Goal: Task Accomplishment & Management: Manage account settings

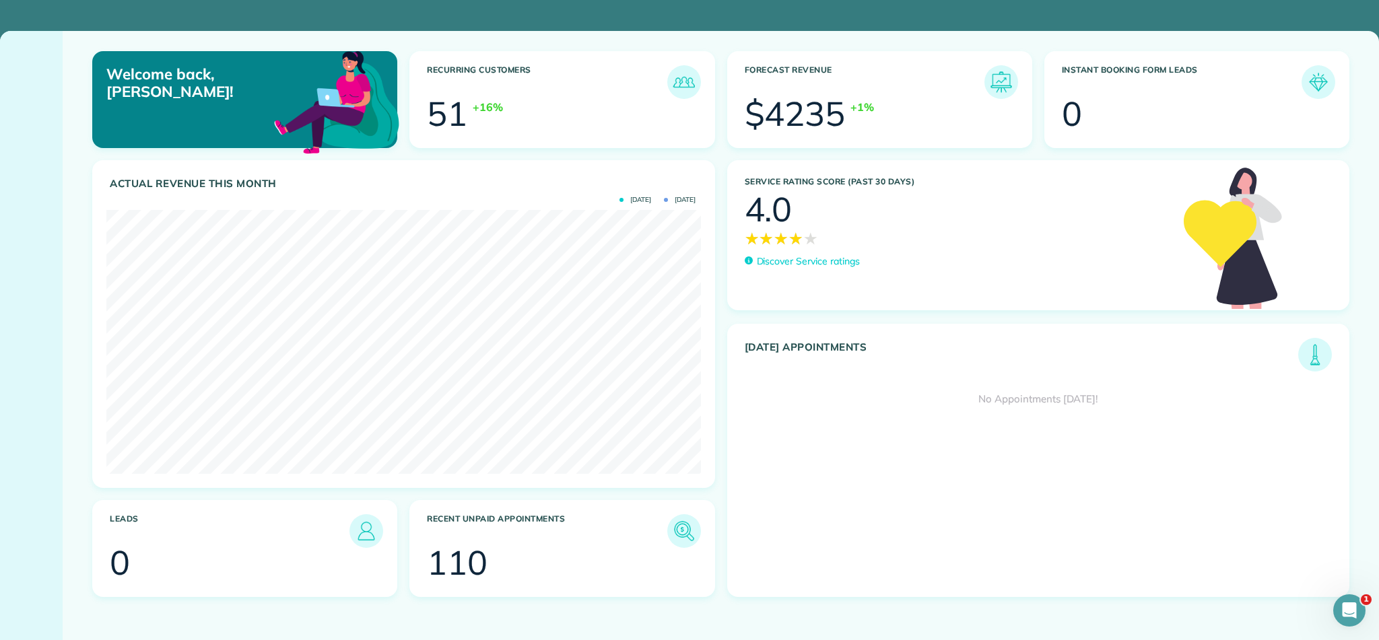
click at [801, 263] on p "Discover Service ratings" at bounding box center [808, 262] width 103 height 14
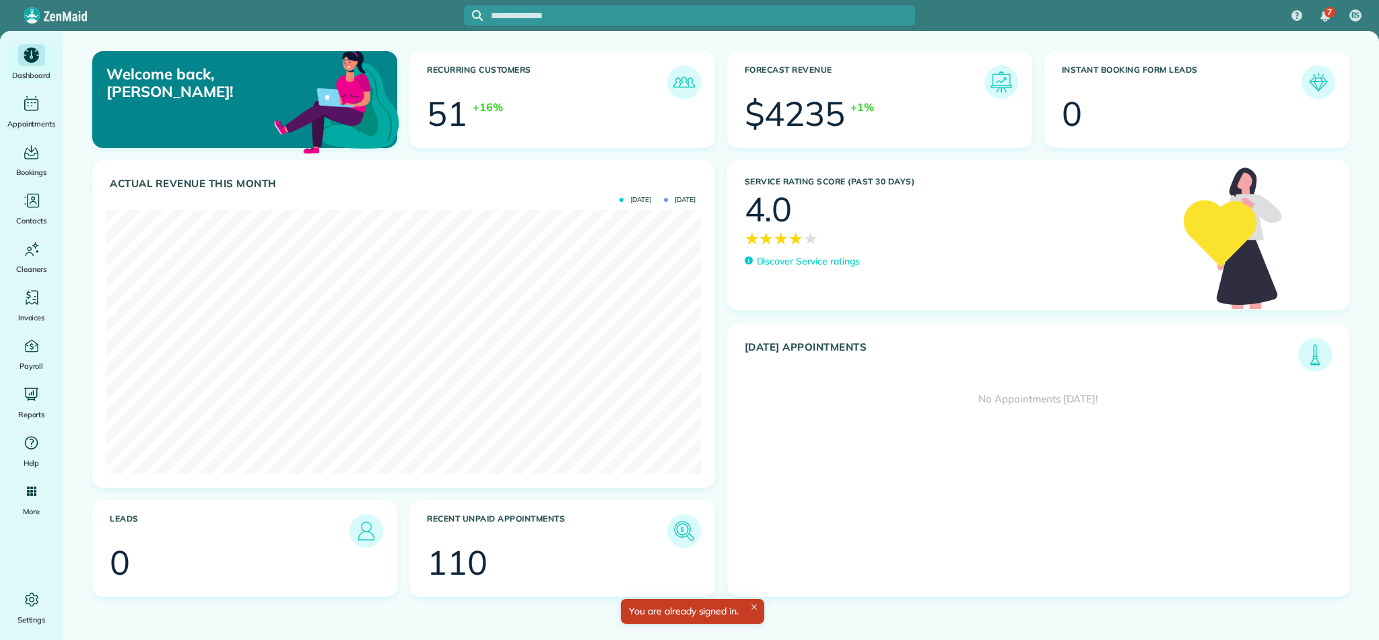
scroll to position [264, 594]
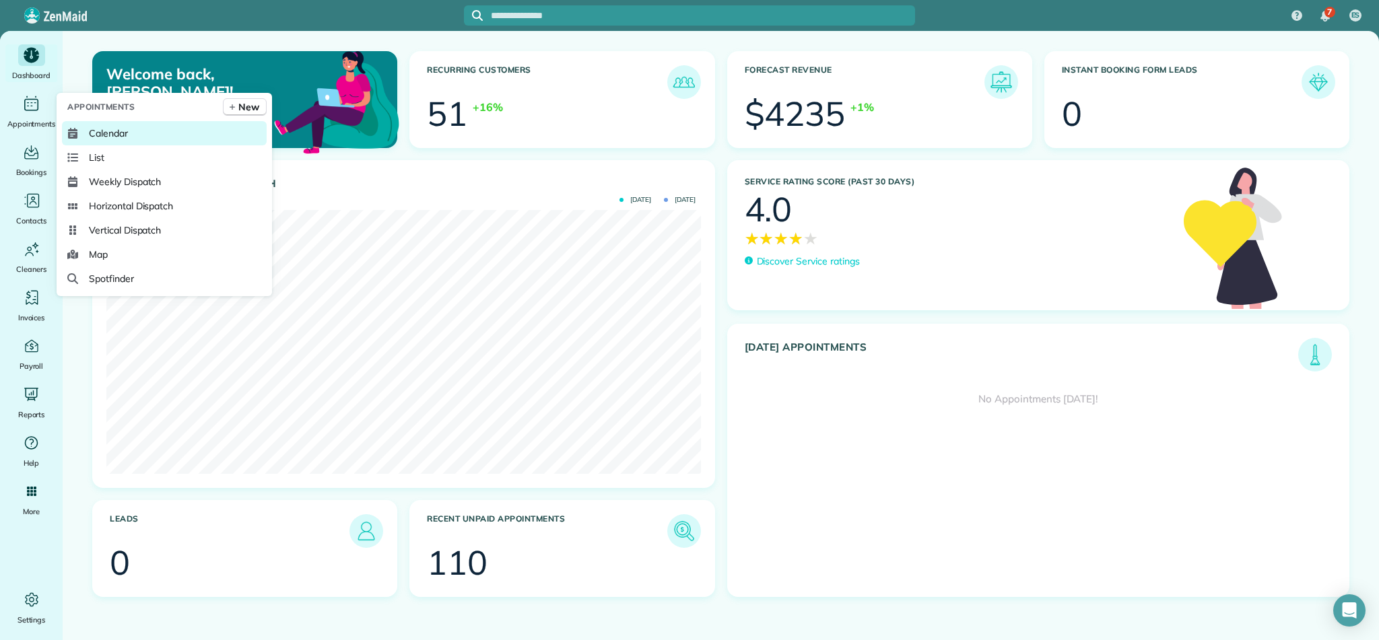
click at [97, 137] on span "Calendar" at bounding box center [108, 133] width 39 height 13
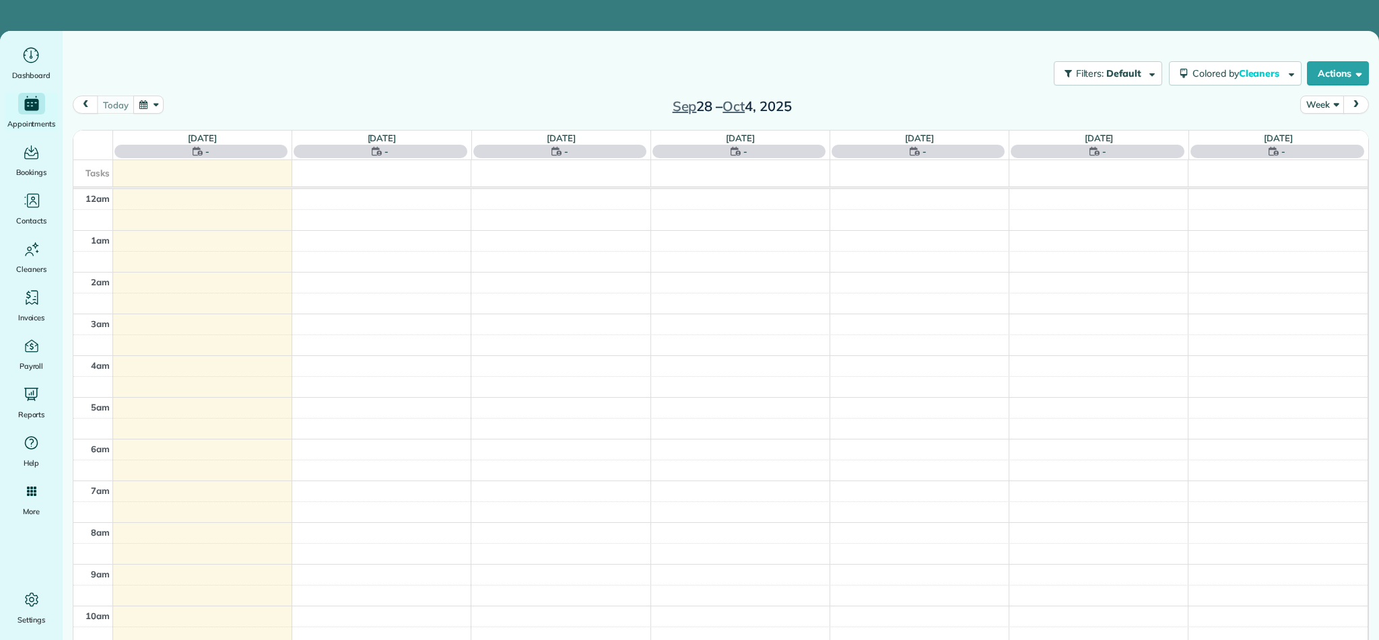
scroll to position [293, 0]
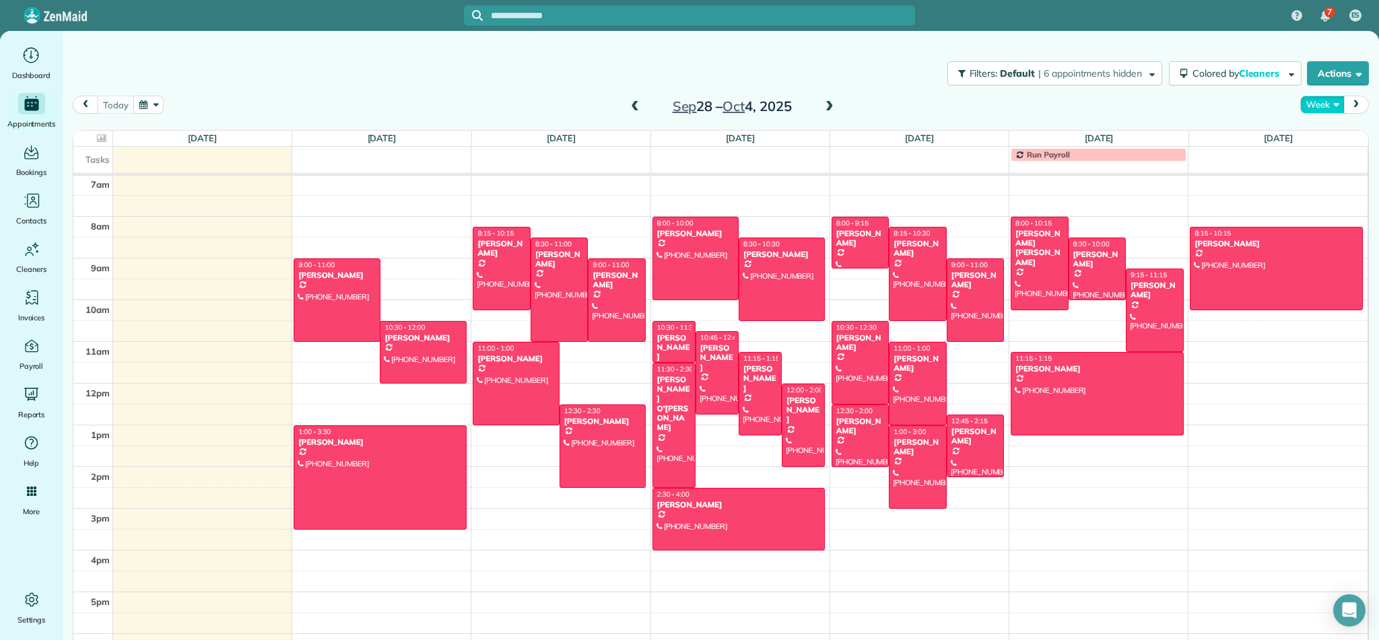
click at [1314, 104] on button "Week" at bounding box center [1322, 105] width 44 height 18
click at [1331, 191] on link "Month" at bounding box center [1354, 189] width 106 height 27
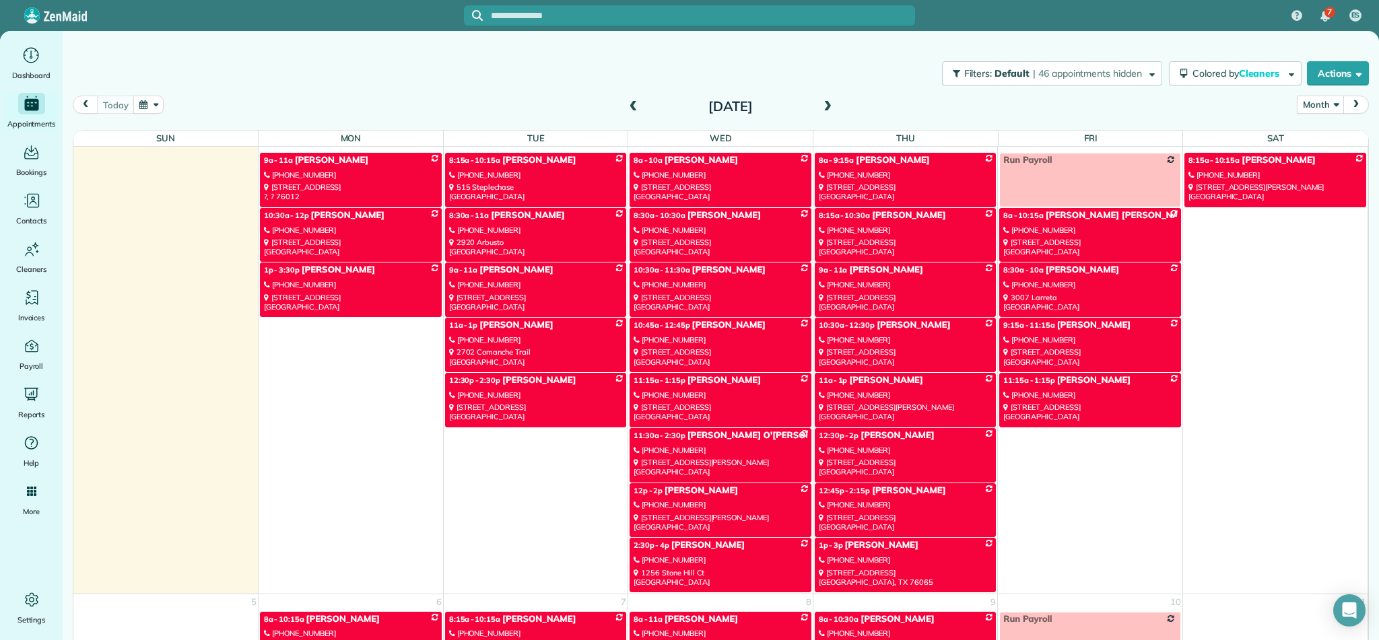
scroll to position [1980, 0]
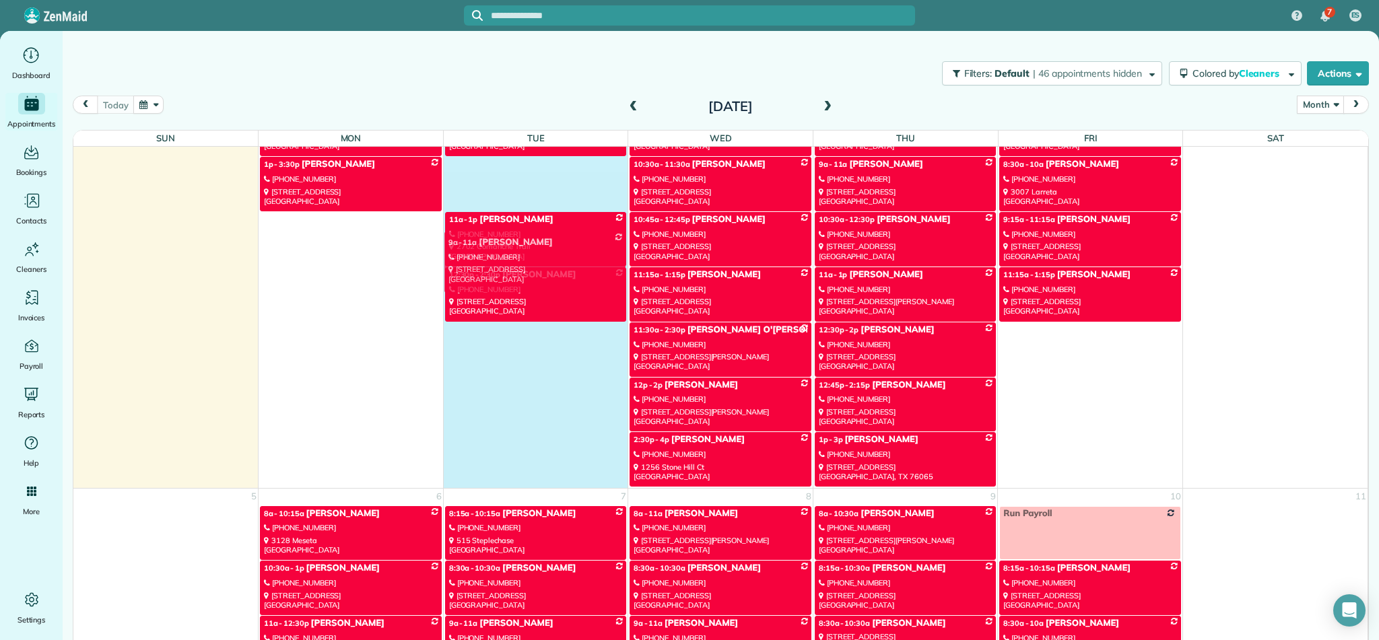
drag, startPoint x: 554, startPoint y: 312, endPoint x: 541, endPoint y: 282, distance: 32.3
click at [547, 294] on tbody "9a - 11a Sonia (682) 999-0013 2407 Westwood Drive ?, ? 76012 8:15a - 10:15a Ama…" at bounding box center [720, 266] width 1294 height 441
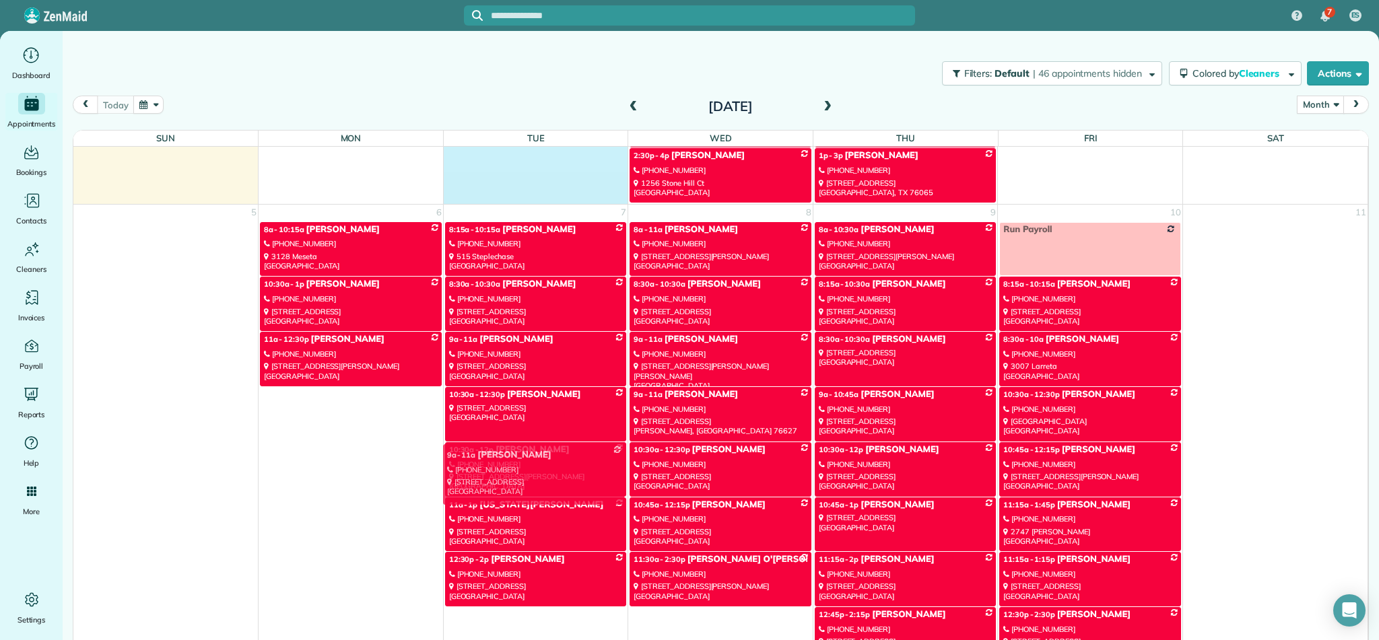
scroll to position [2421, 0]
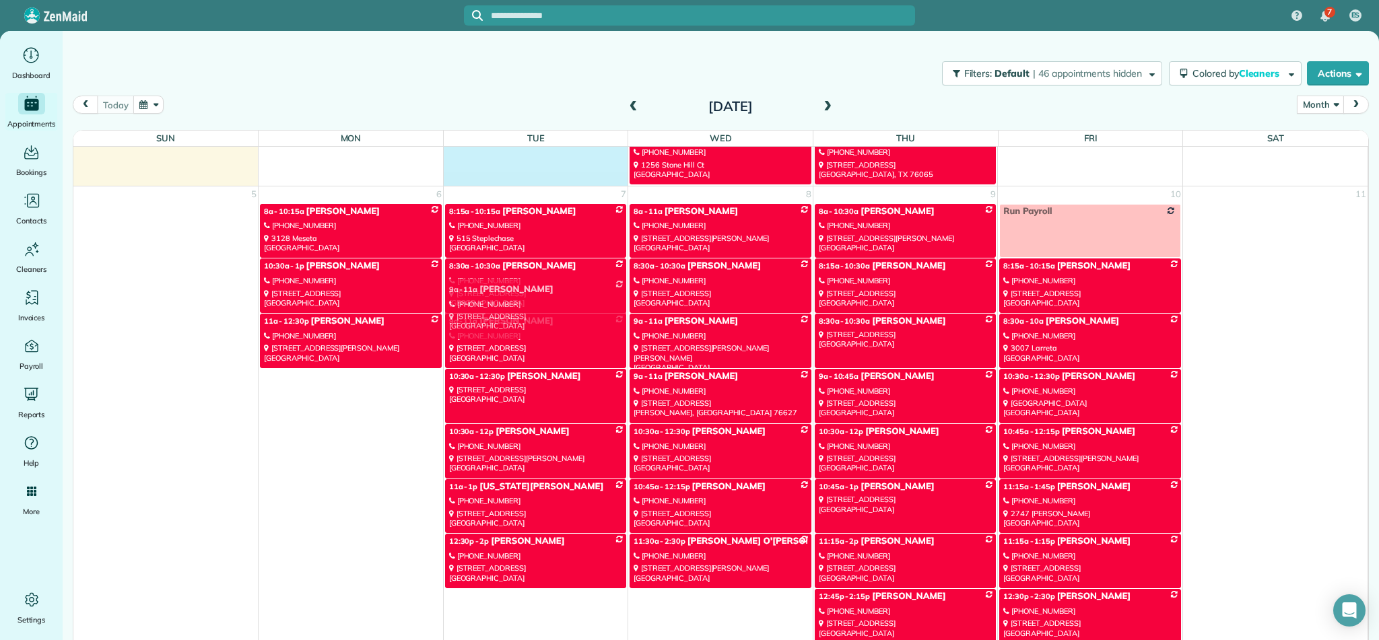
drag, startPoint x: 533, startPoint y: 382, endPoint x: 533, endPoint y: 298, distance: 84.8
click at [533, 298] on div "Sun Mon Tue Wed Thu Fri Sat 31 1 2 3 4 5 6 8:15a - 10:15a [PERSON_NAME] [PHONE_…" at bounding box center [720, 416] width 1295 height 570
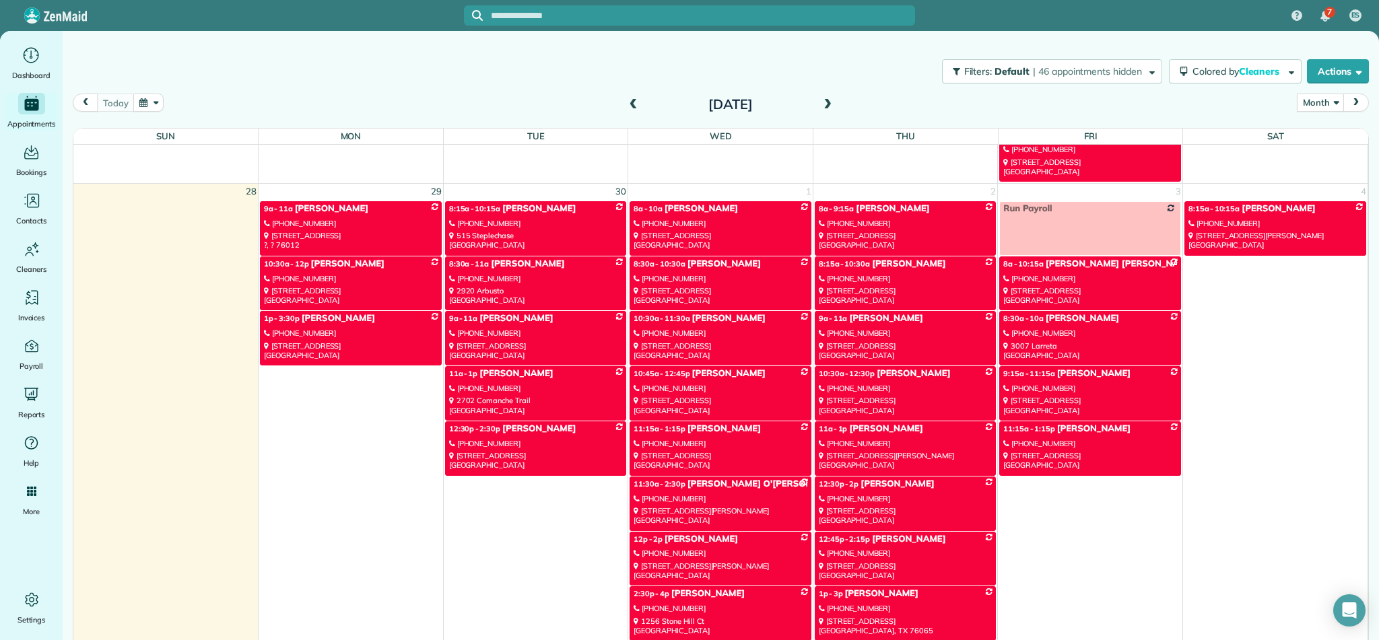
scroll to position [1989, 0]
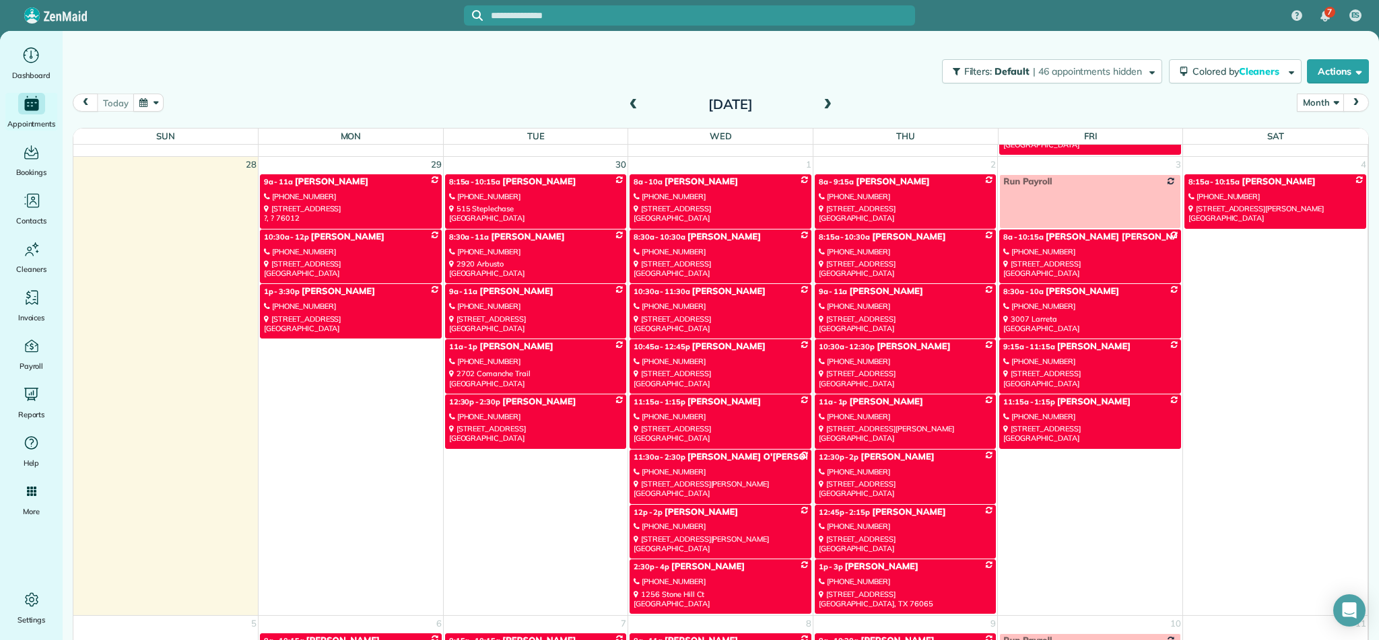
click at [533, 302] on div "[PHONE_NUMBER]" at bounding box center [536, 306] width 174 height 9
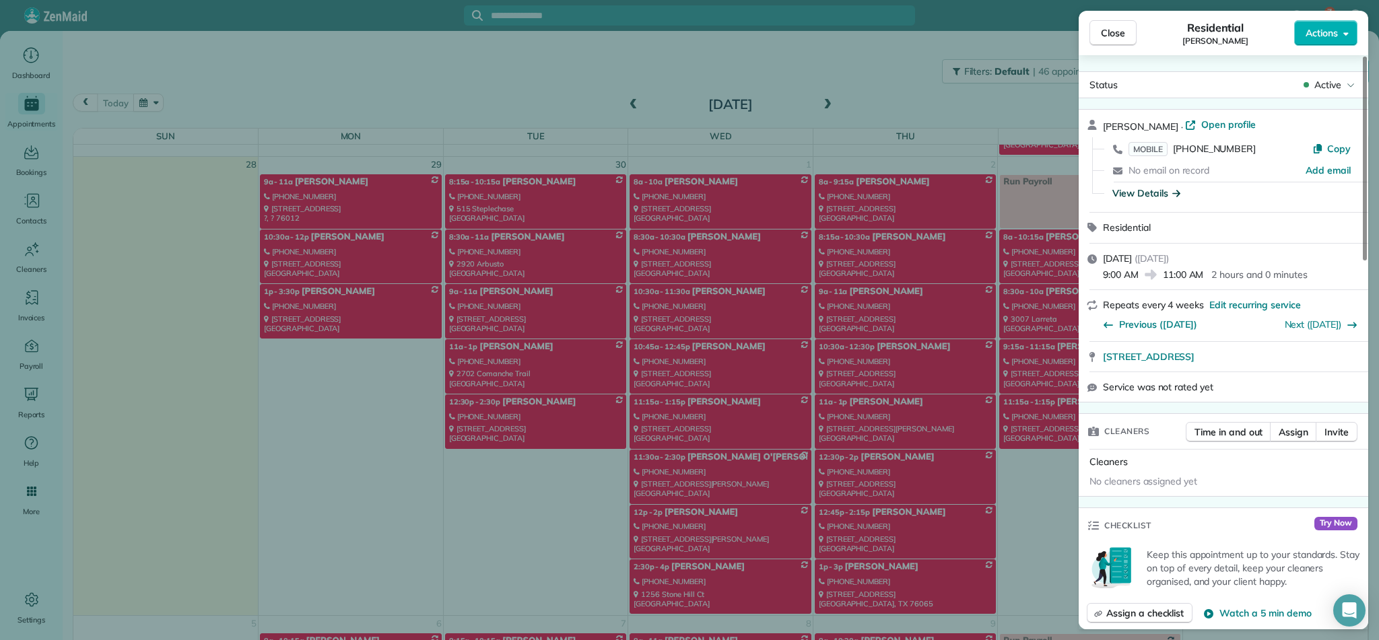
click at [1134, 189] on div "View Details" at bounding box center [1146, 193] width 68 height 13
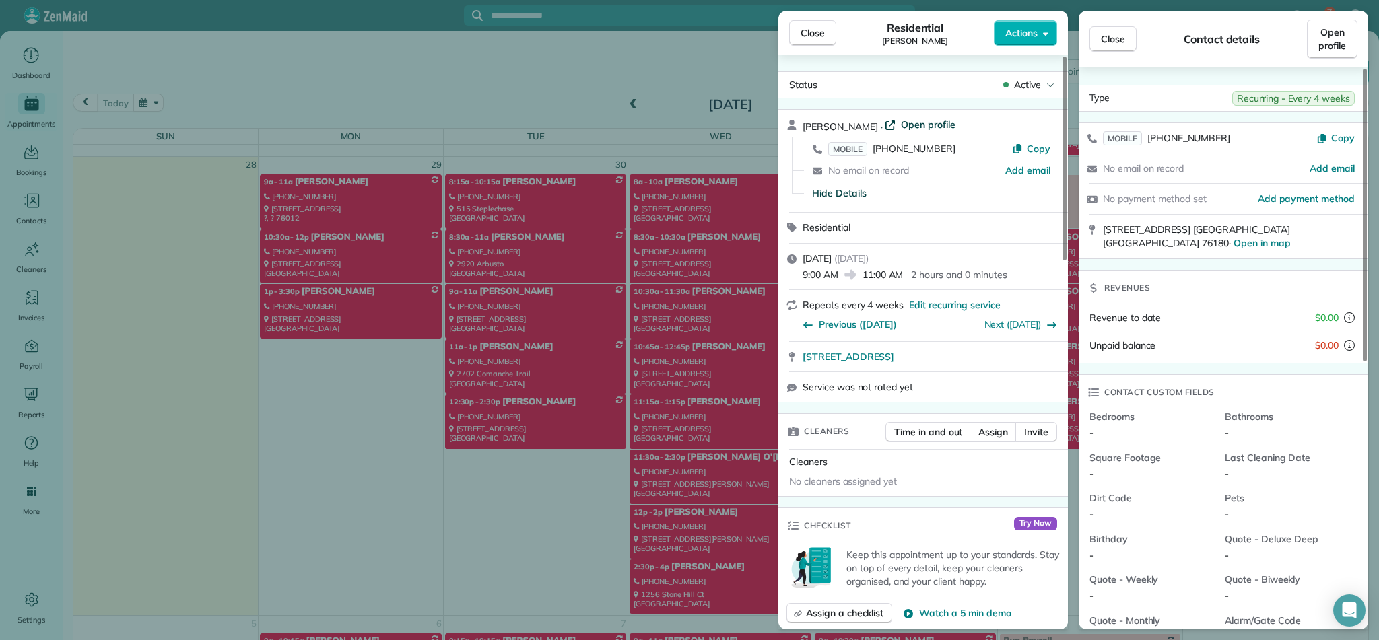
click at [902, 124] on span "Open profile" at bounding box center [928, 124] width 55 height 13
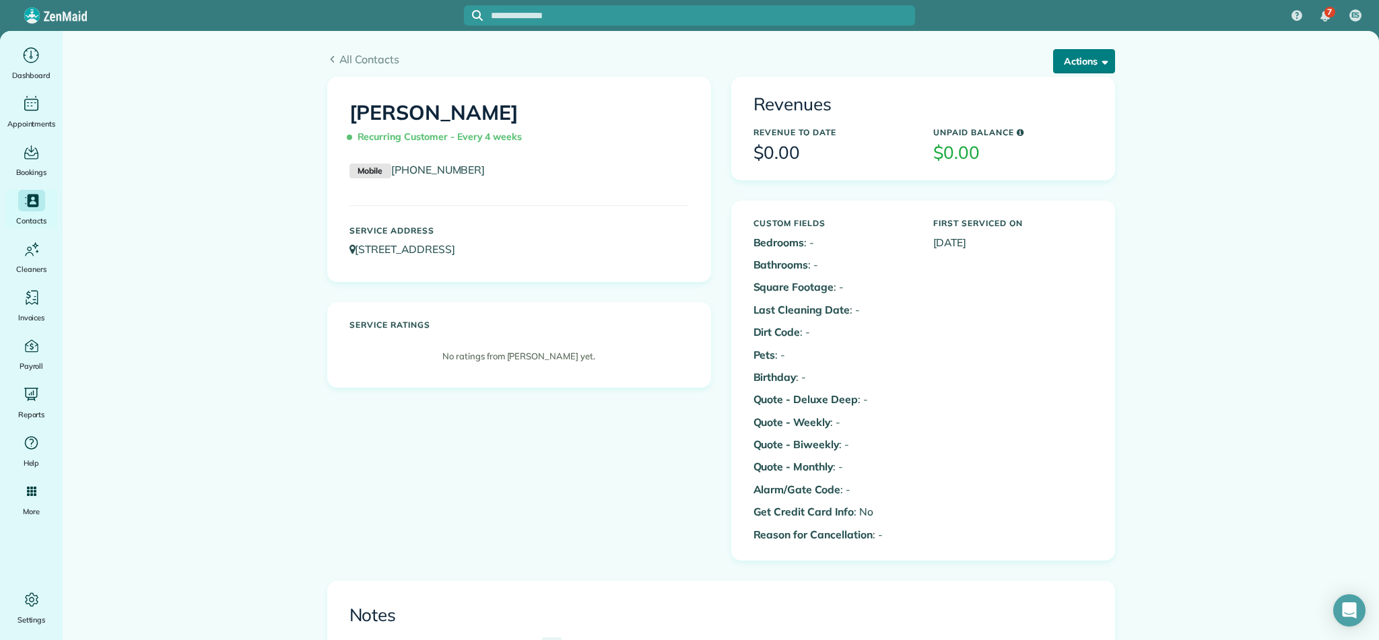
click at [1106, 61] on span "button" at bounding box center [1103, 61] width 10 height 10
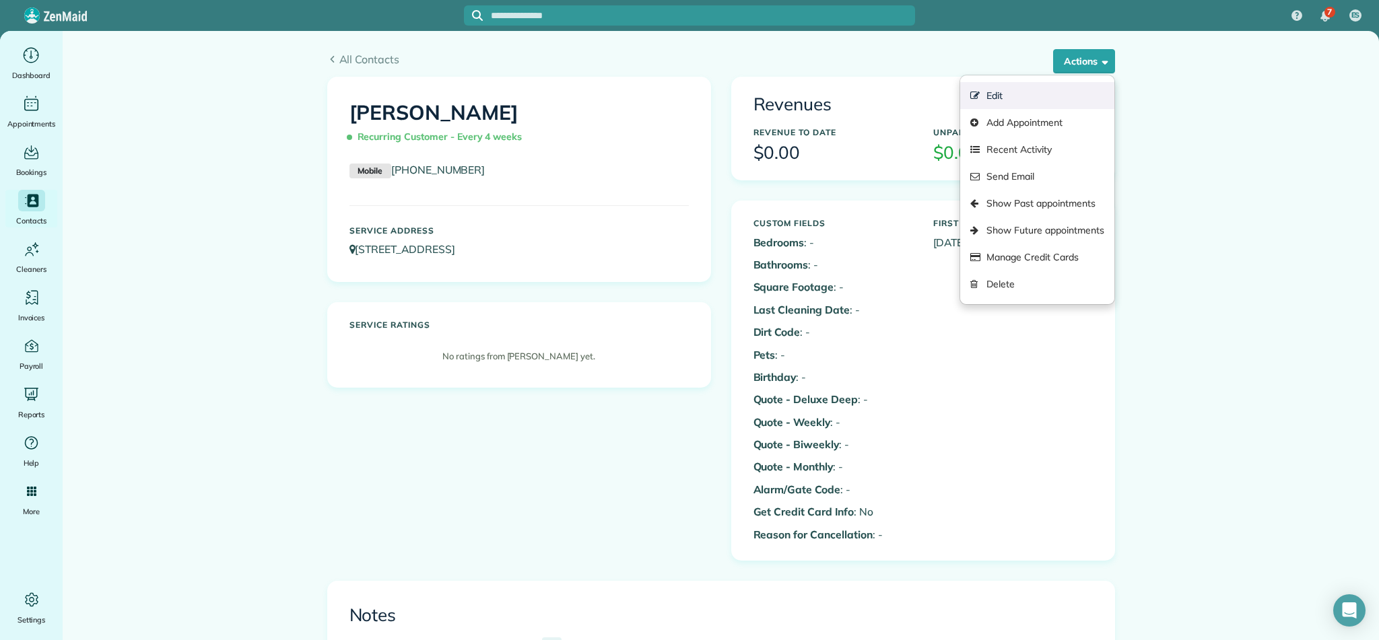
click at [995, 96] on link "Edit" at bounding box center [1037, 95] width 154 height 27
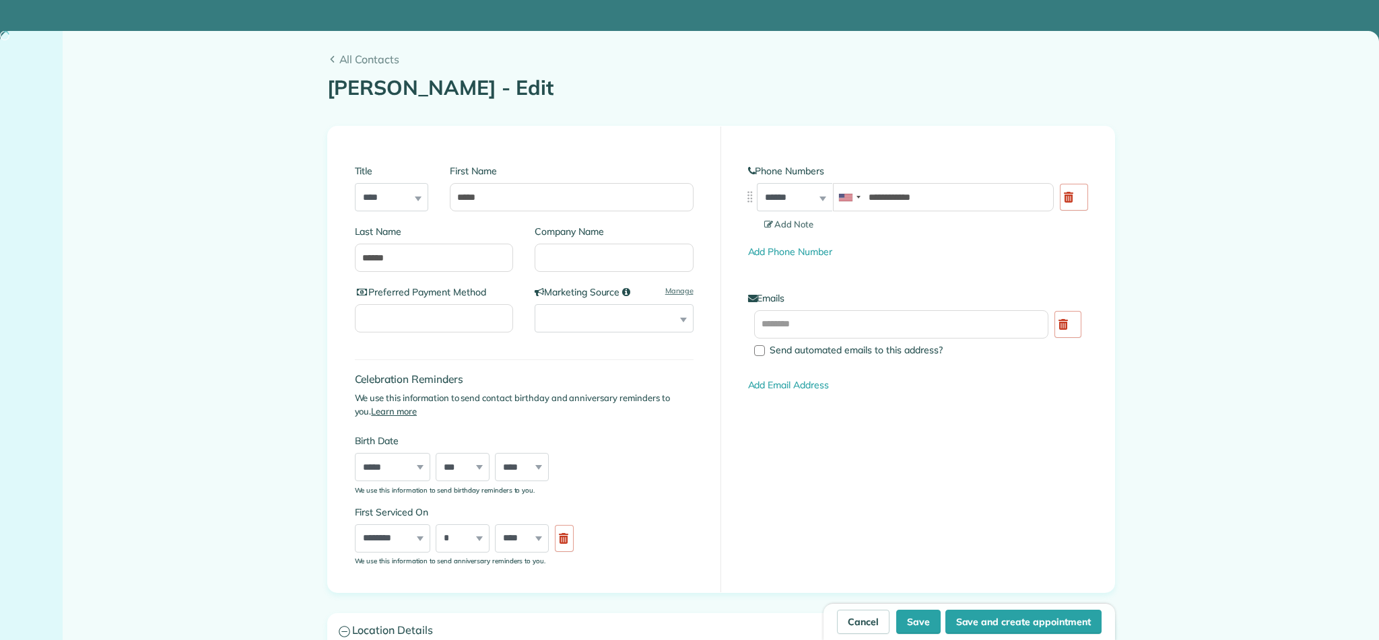
type input "**********"
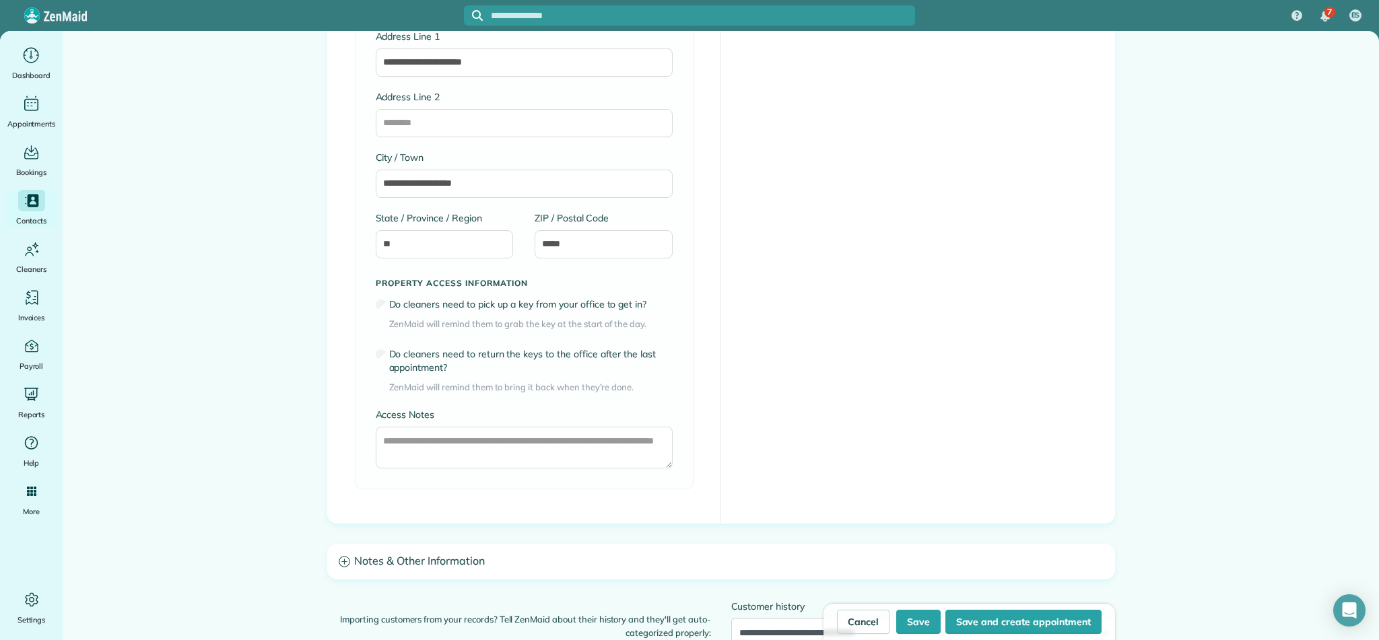
scroll to position [1046, 0]
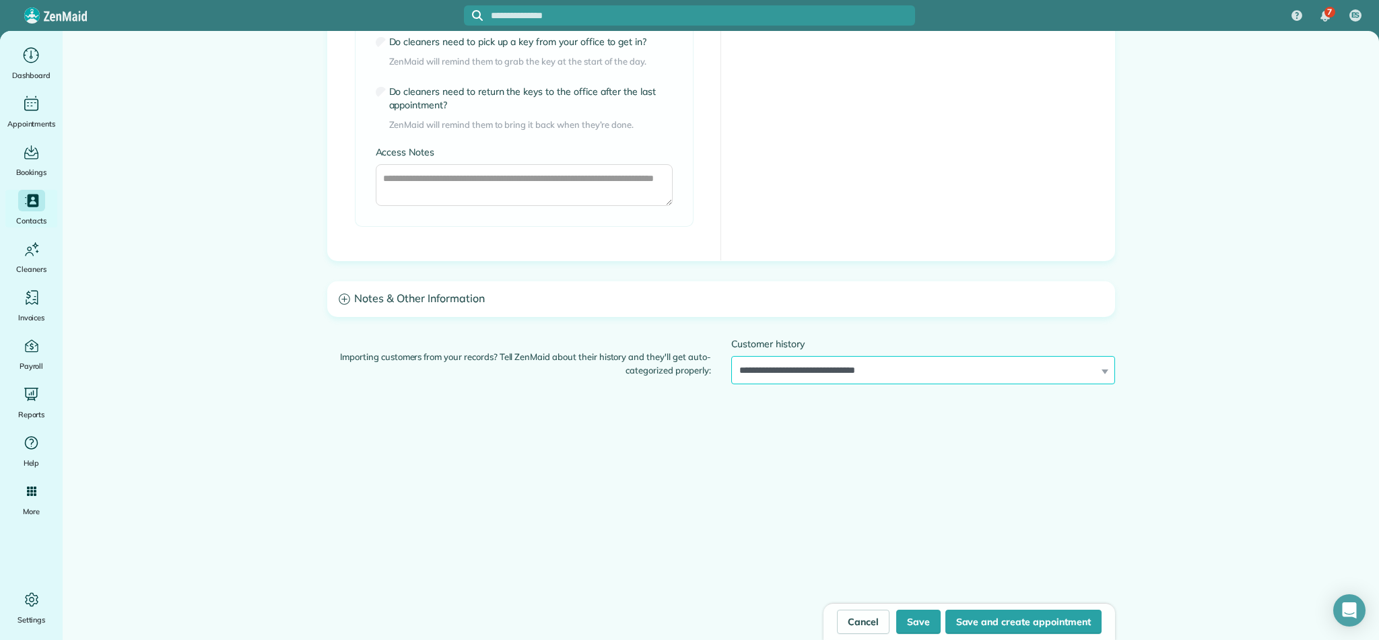
click at [1054, 370] on select "**********" at bounding box center [923, 370] width 384 height 28
select select "*********"
click at [1026, 622] on button "Save and create appointment" at bounding box center [1023, 622] width 156 height 24
type input "**********"
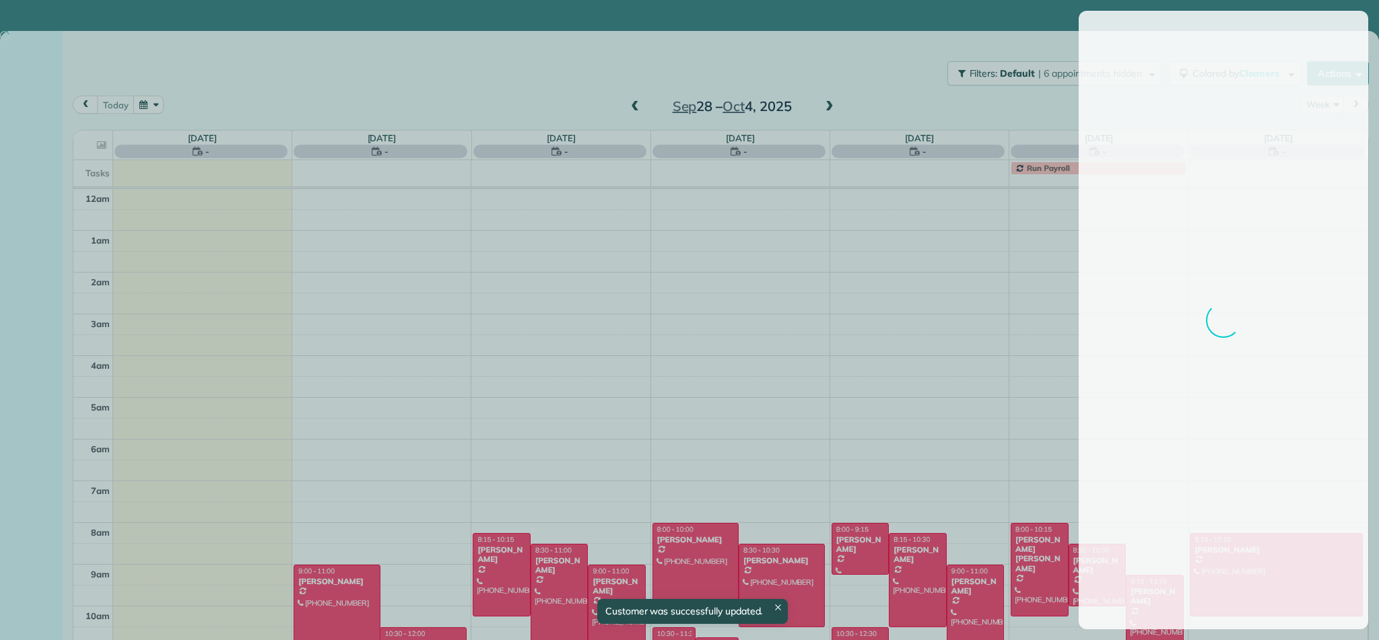
scroll to position [293, 0]
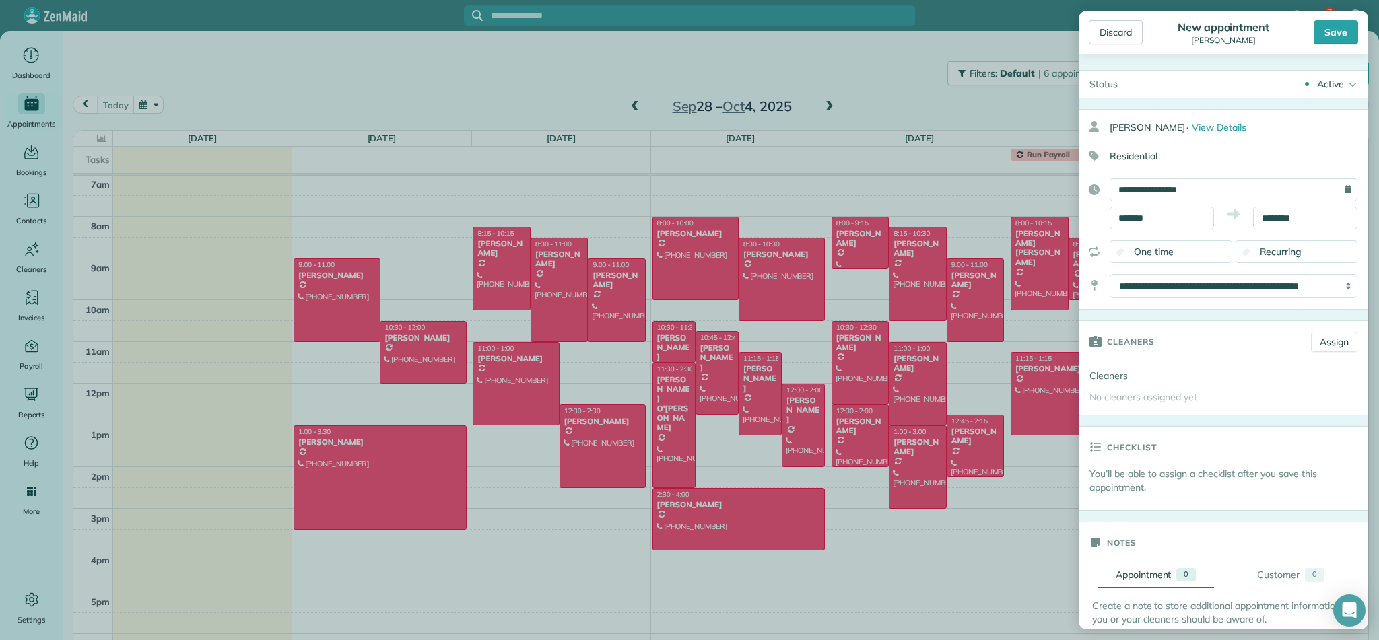
click at [1350, 188] on div "**********" at bounding box center [1234, 189] width 248 height 23
click at [1261, 192] on input "**********" at bounding box center [1234, 189] width 248 height 23
click at [1260, 217] on link "Next" at bounding box center [1258, 219] width 37 height 34
click at [1172, 276] on link "7" at bounding box center [1173, 280] width 22 height 22
type input "**********"
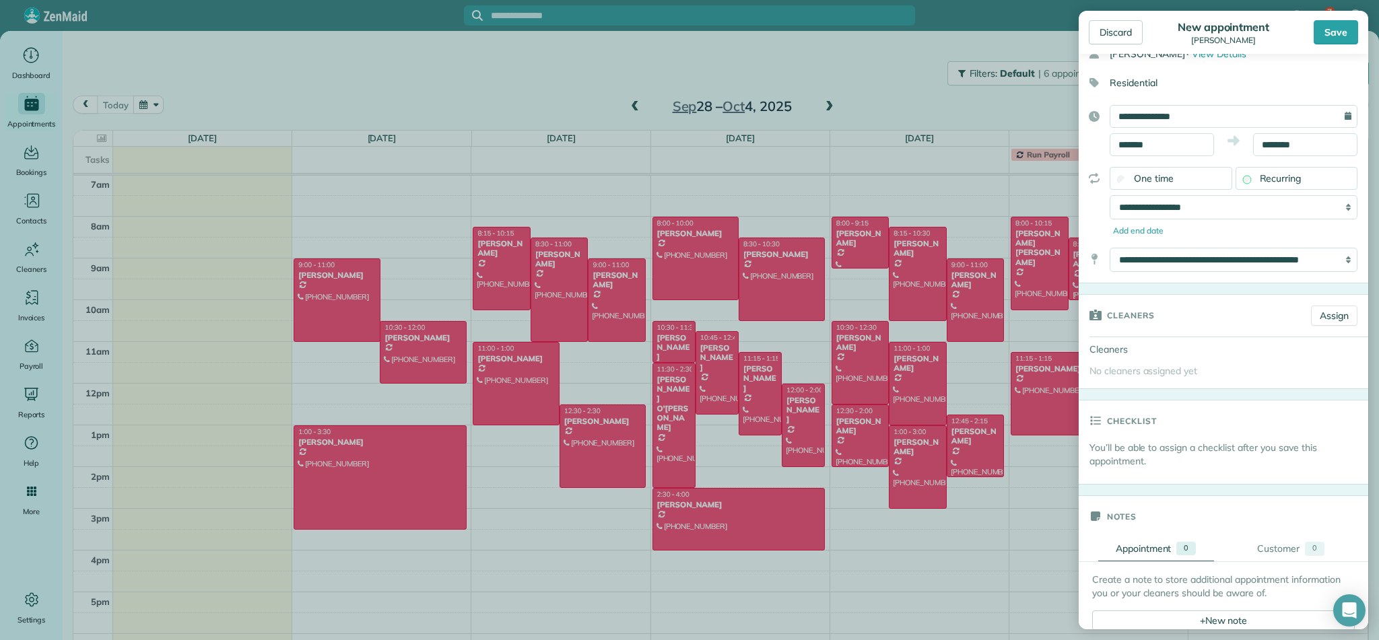
scroll to position [0, 0]
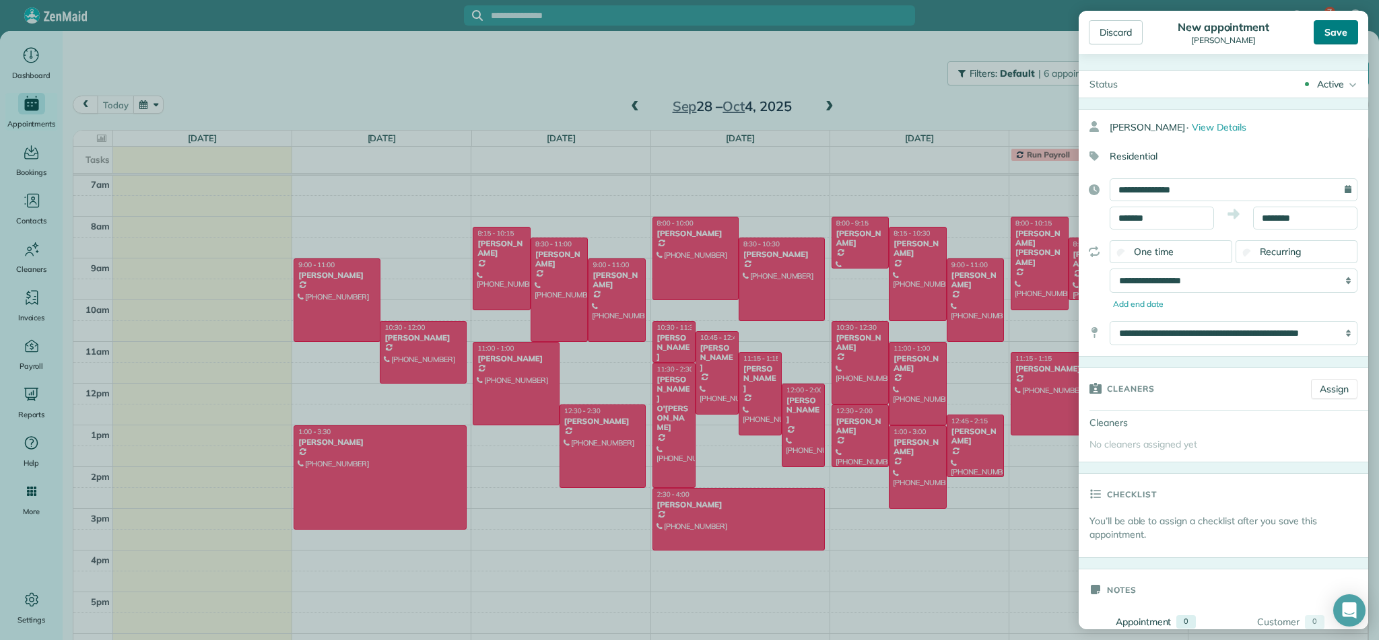
click at [1331, 31] on div "Save" at bounding box center [1336, 32] width 44 height 24
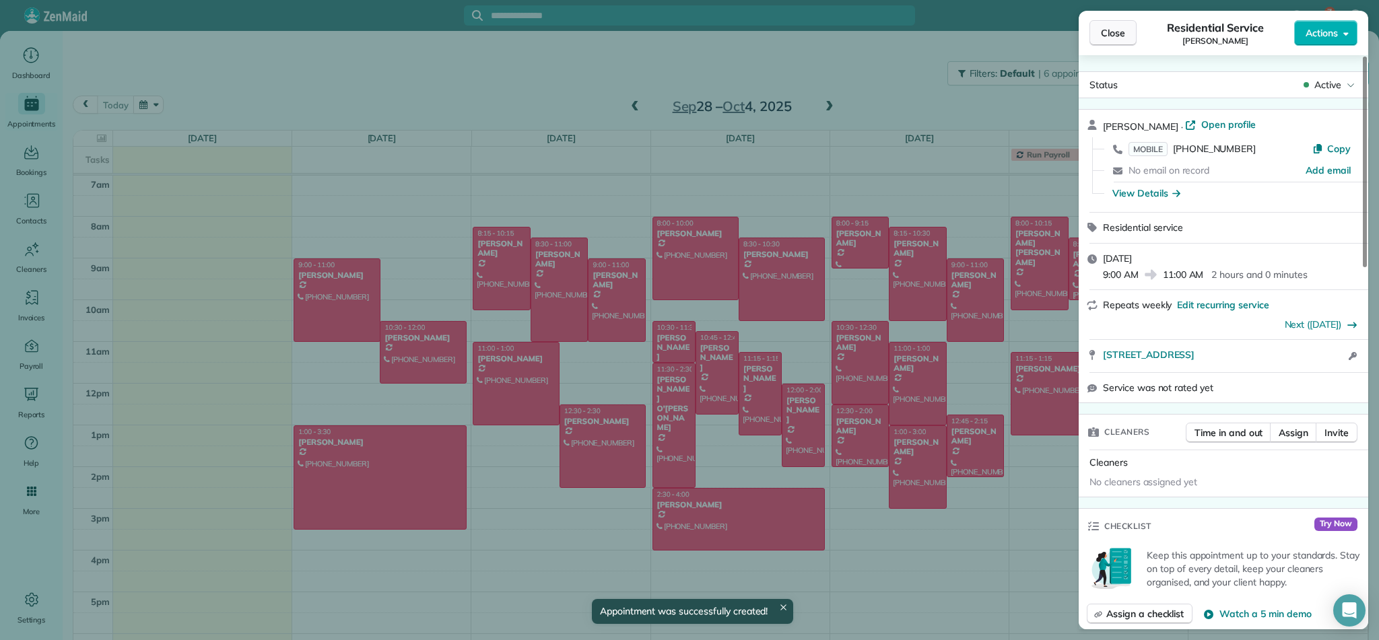
click at [1117, 36] on span "Close" at bounding box center [1113, 32] width 24 height 13
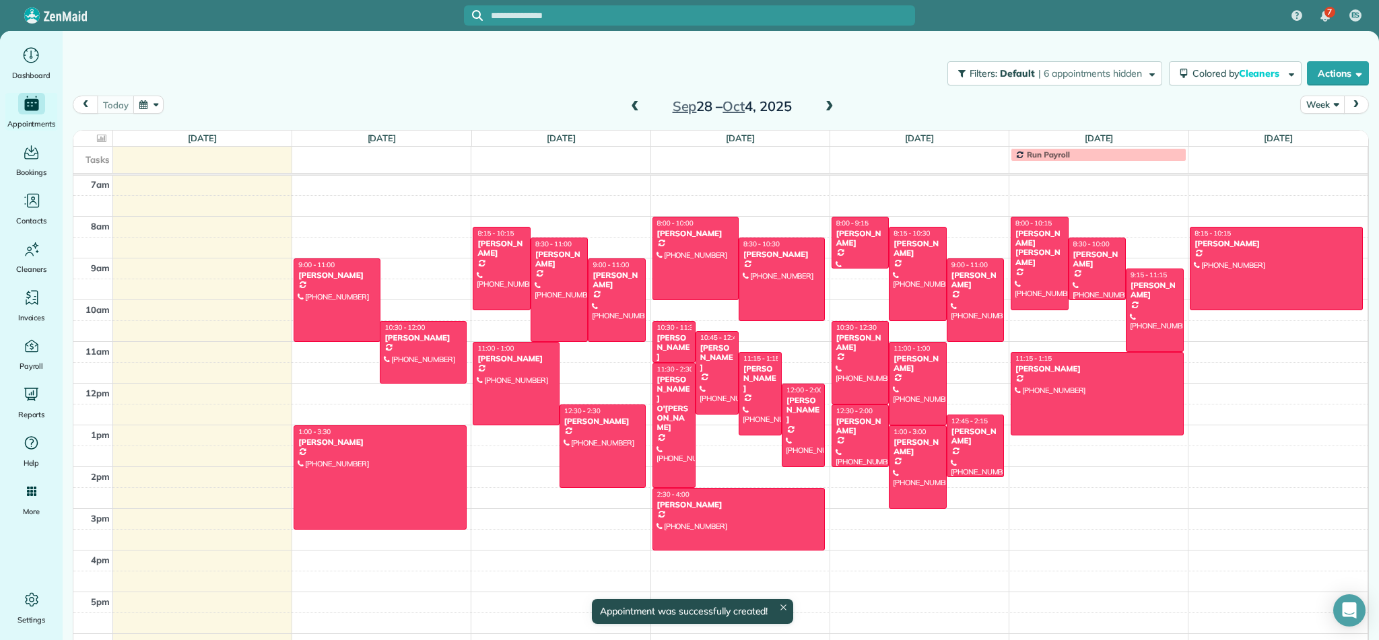
click at [1329, 108] on button "Week" at bounding box center [1322, 105] width 44 height 18
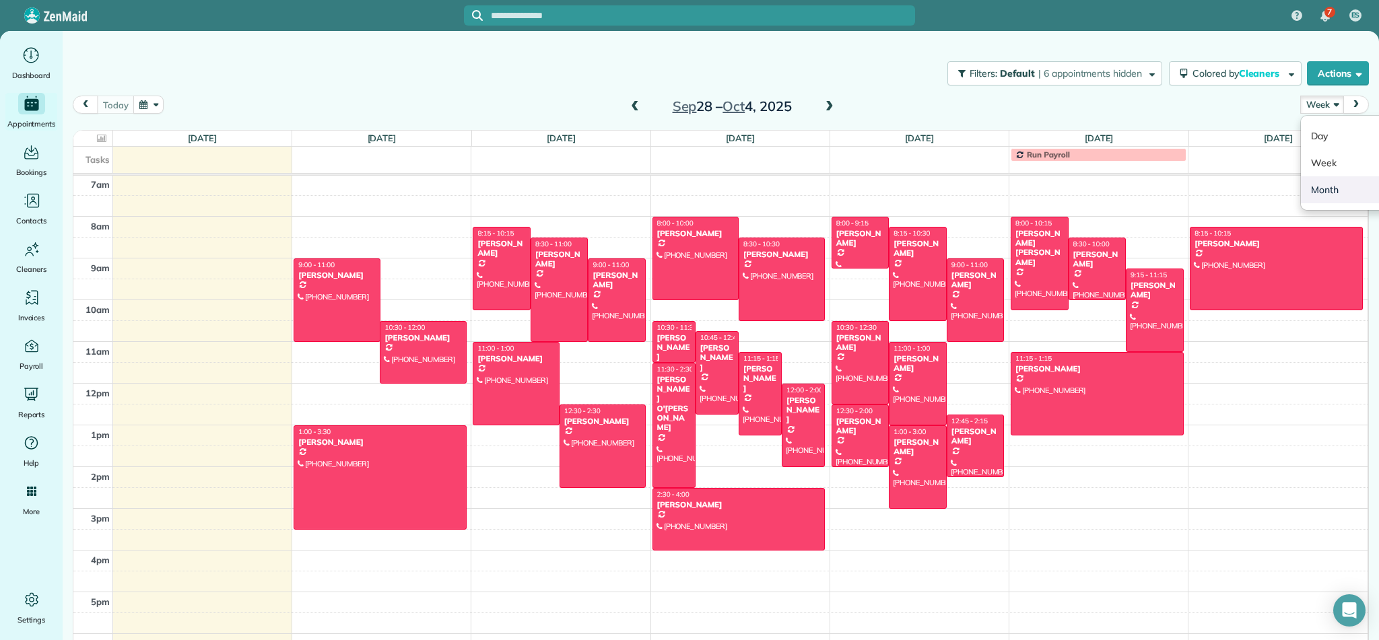
click at [1343, 193] on link "Month" at bounding box center [1354, 189] width 106 height 27
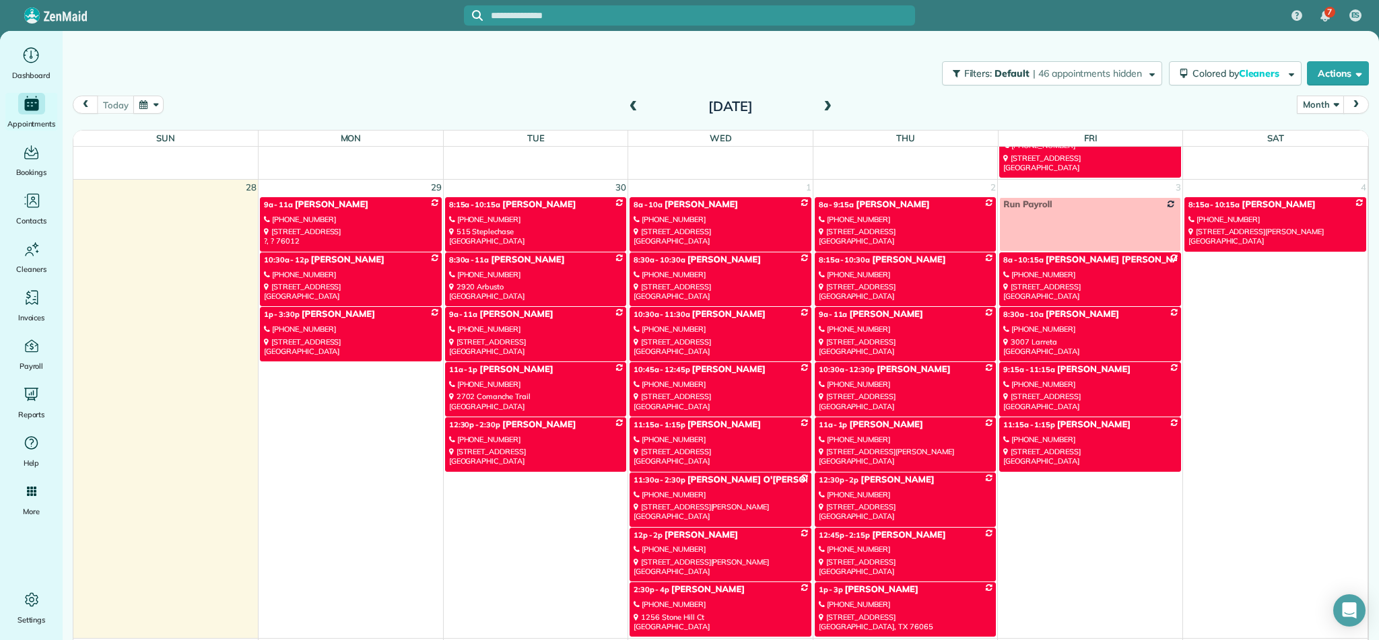
scroll to position [1997, 0]
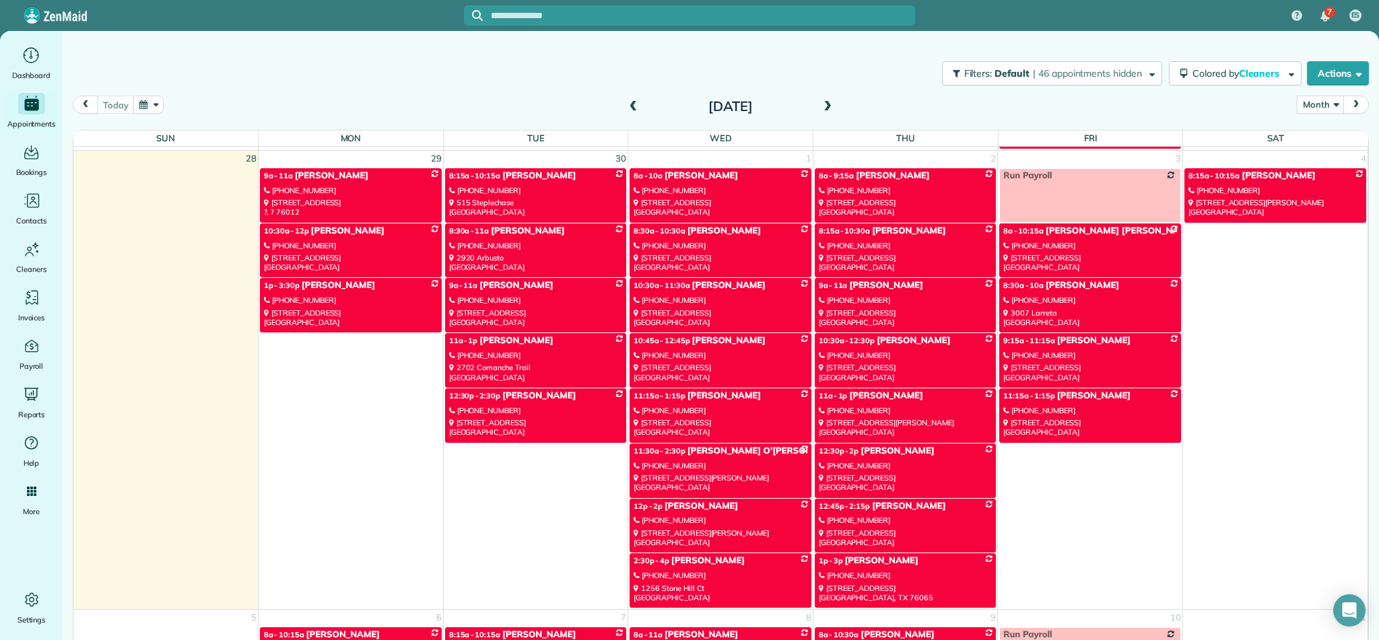
click at [564, 310] on div "[STREET_ADDRESS]" at bounding box center [536, 318] width 174 height 20
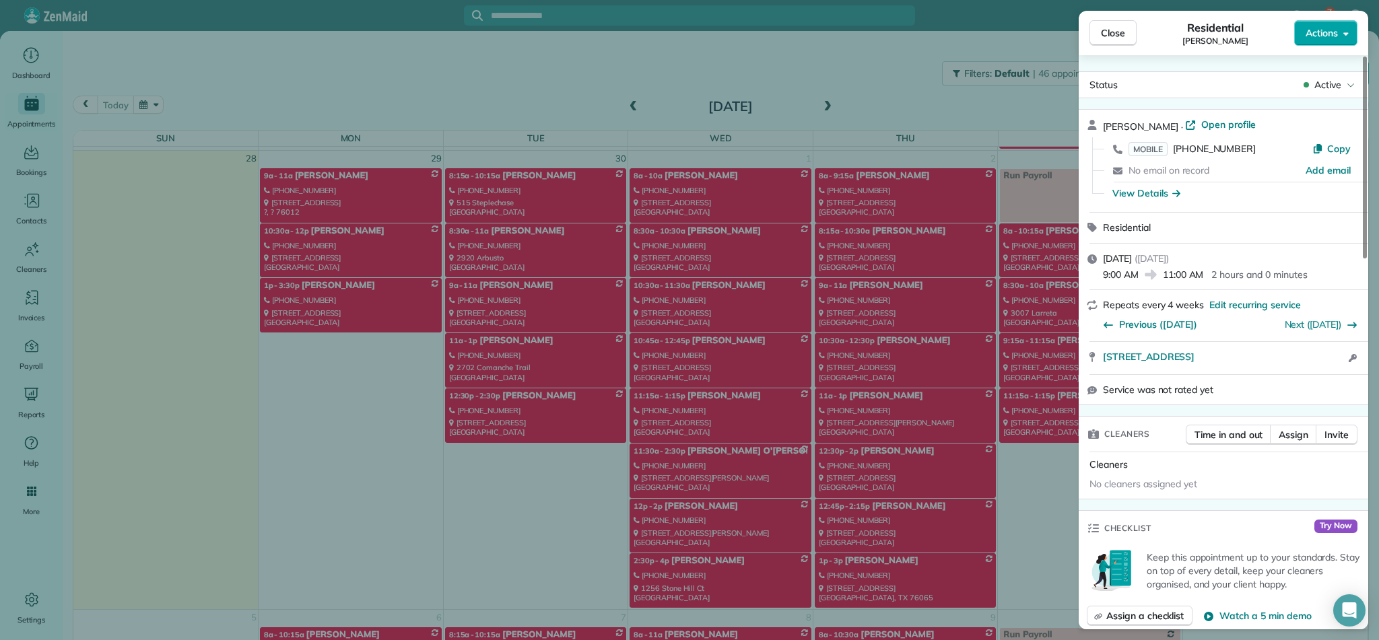
click at [1335, 33] on span "Actions" at bounding box center [1322, 32] width 32 height 13
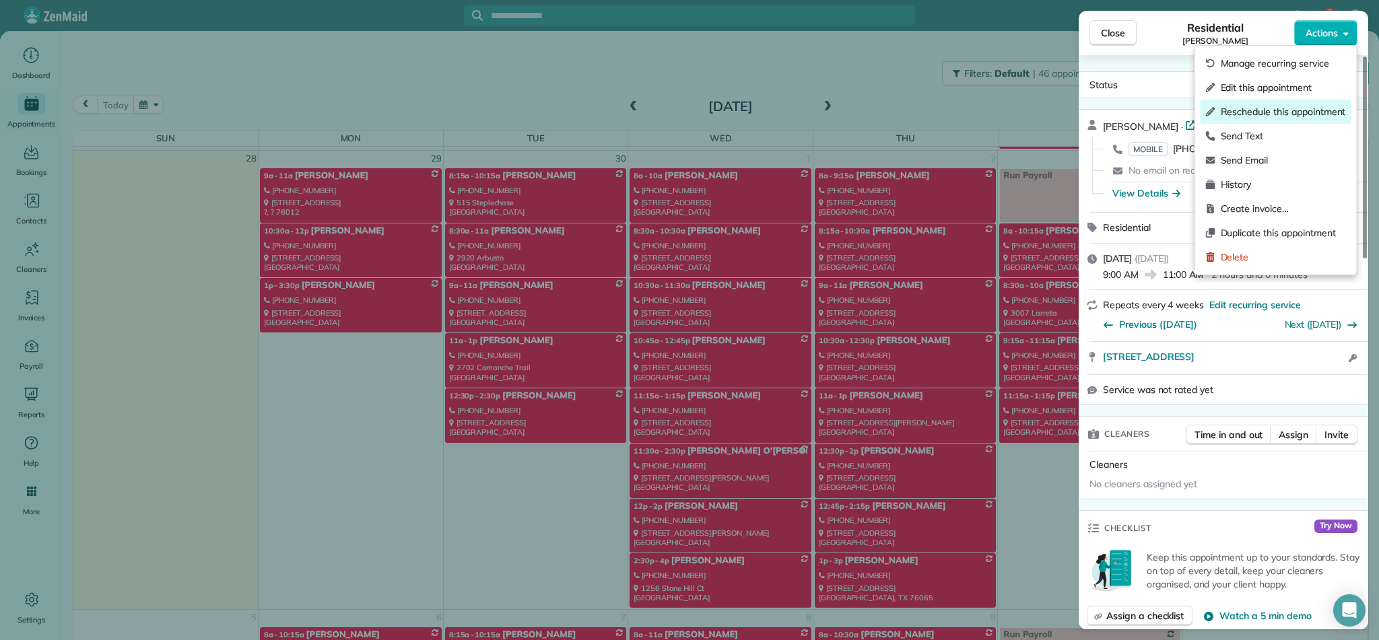
click at [1236, 111] on span "Reschedule this appointment" at bounding box center [1283, 111] width 125 height 13
select select "*"
select select "****"
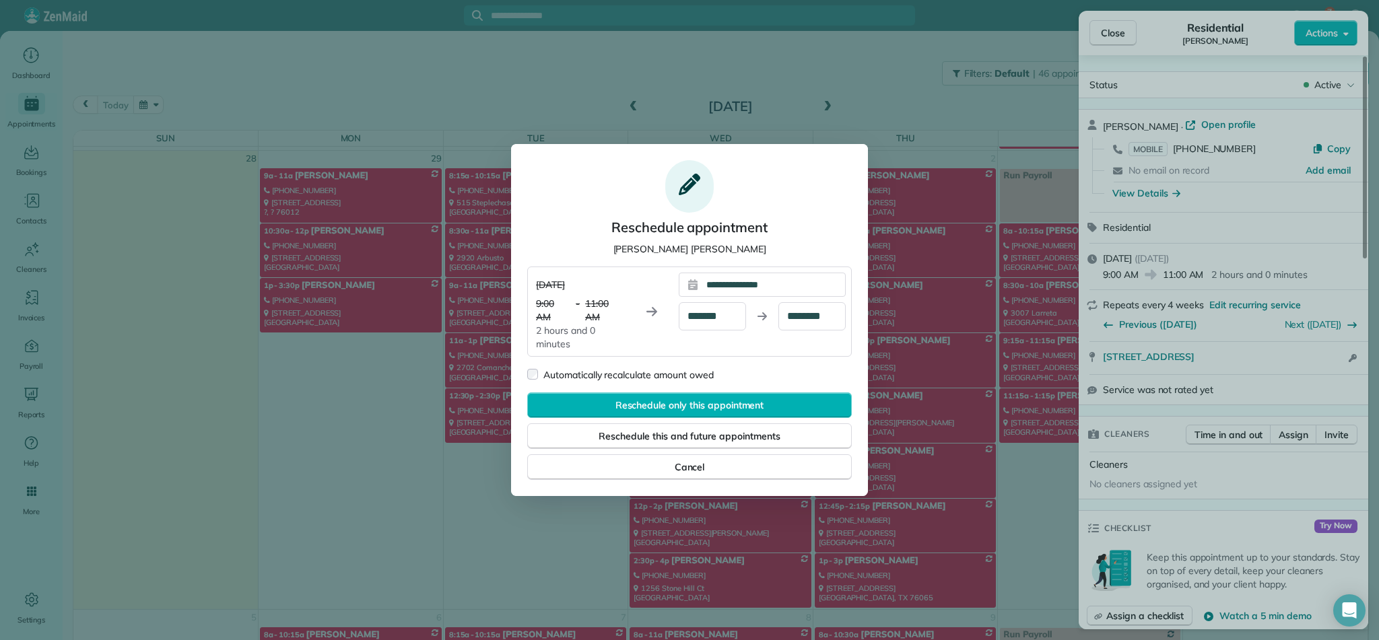
click at [818, 283] on div "**********" at bounding box center [771, 285] width 147 height 24
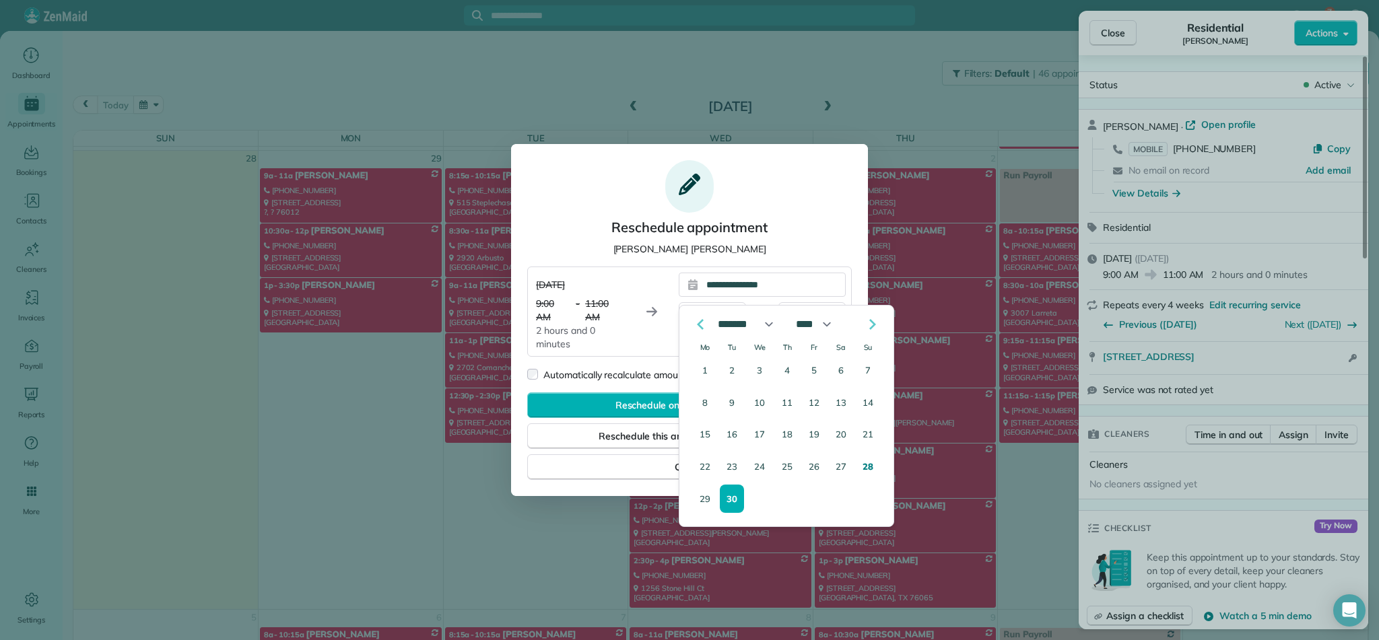
click at [878, 325] on nav at bounding box center [786, 324] width 193 height 16
click at [873, 323] on polygon "Go to the Next Month" at bounding box center [872, 324] width 7 height 11
select select "*"
click at [726, 401] on button "7" at bounding box center [732, 403] width 24 height 28
type div "**********"
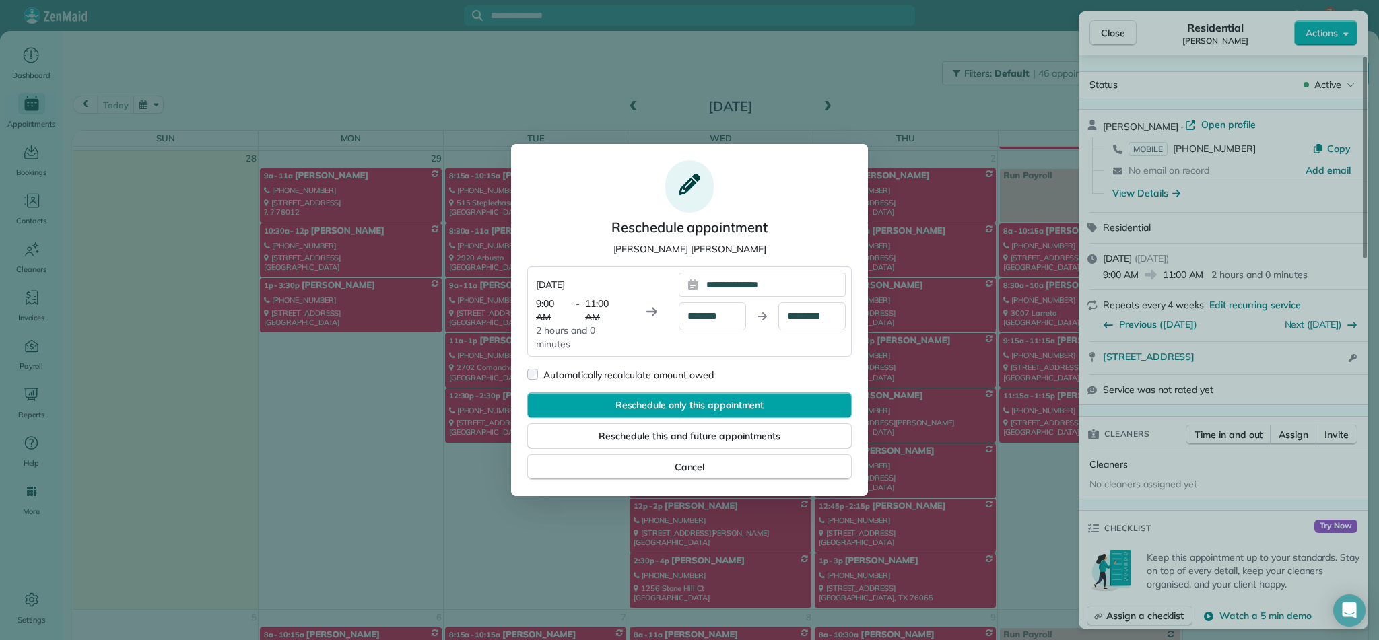
click at [704, 405] on span "Reschedule only this appointment" at bounding box center [689, 405] width 149 height 13
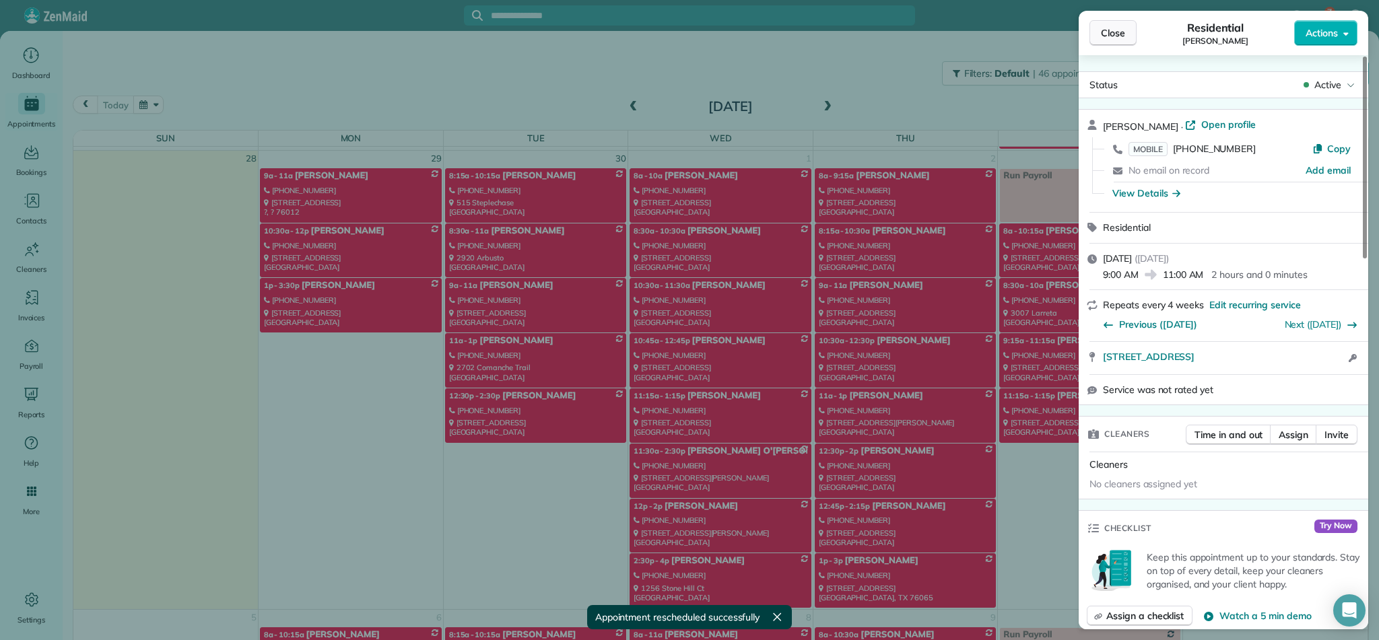
click at [1111, 30] on span "Close" at bounding box center [1113, 32] width 24 height 13
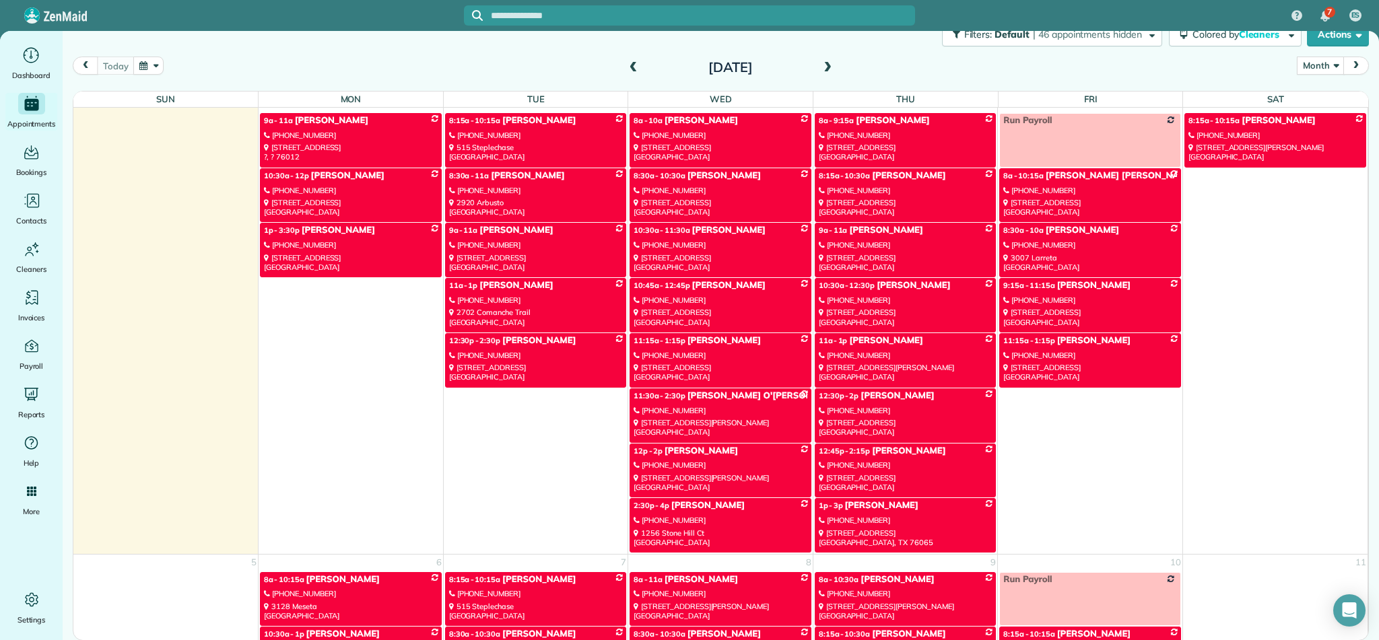
scroll to position [2016, 0]
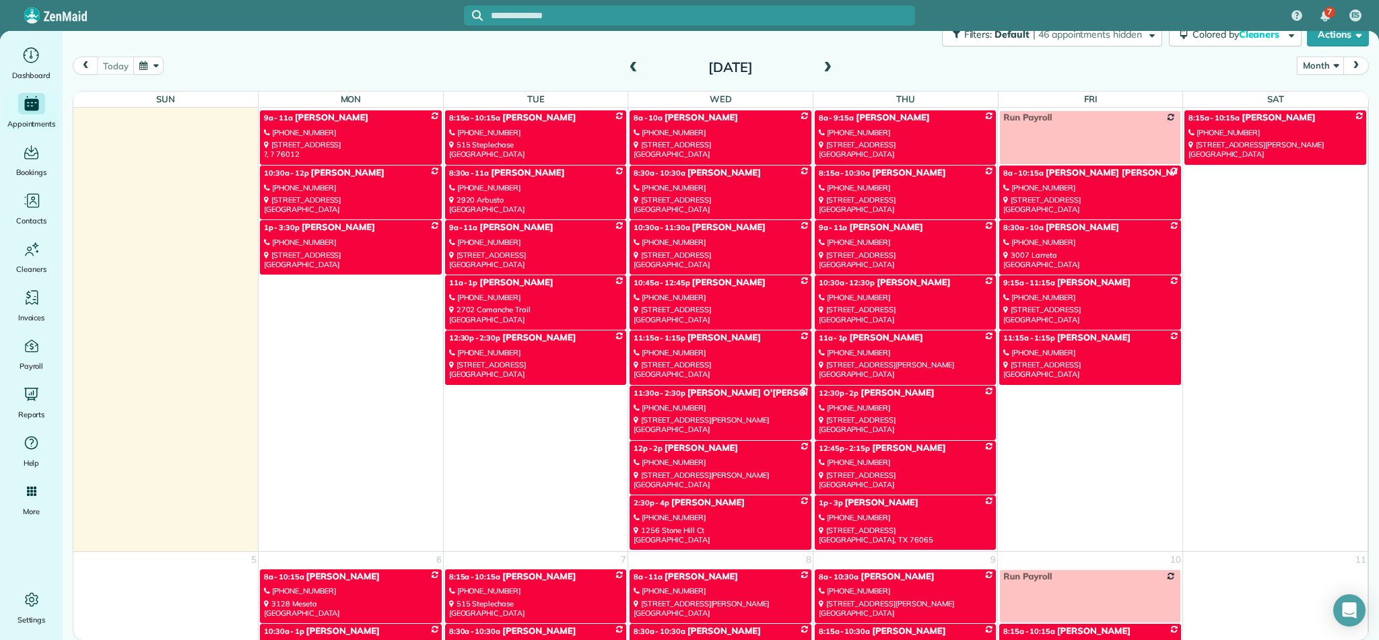
click at [572, 248] on link "9a - 11a [PERSON_NAME] [PHONE_NUMBER] [STREET_ADDRESS]" at bounding box center [536, 247] width 182 height 55
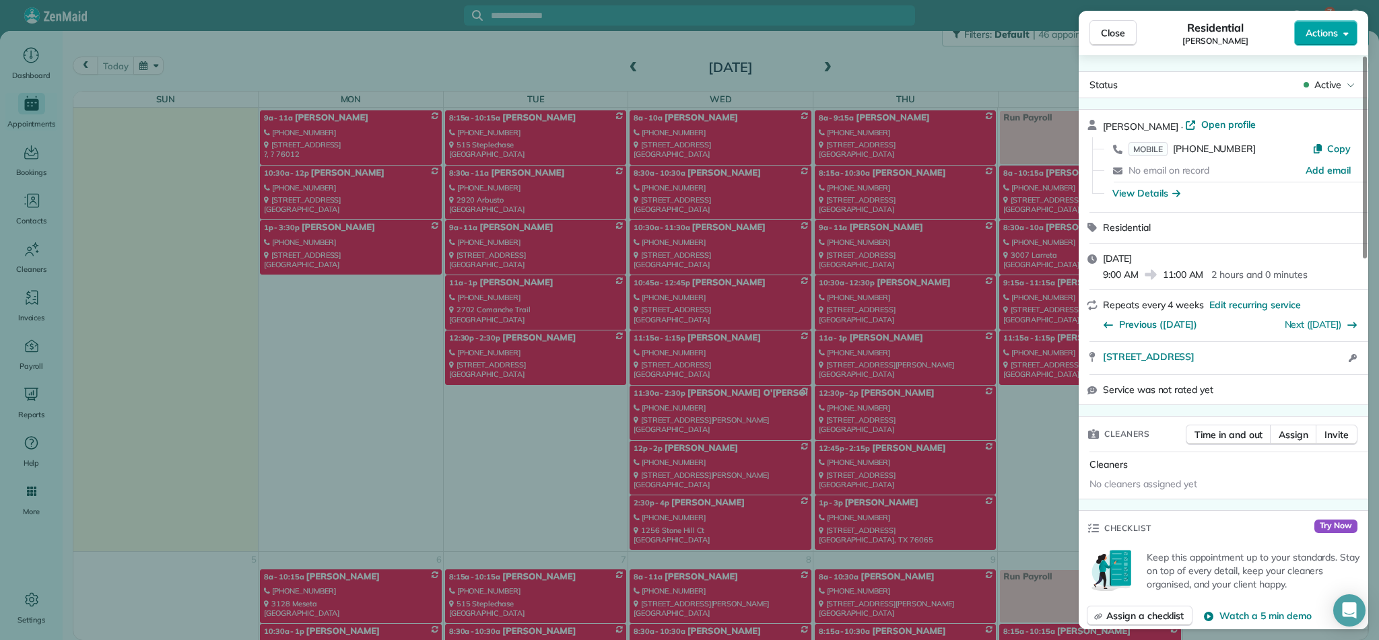
click at [1314, 32] on span "Actions" at bounding box center [1322, 32] width 32 height 13
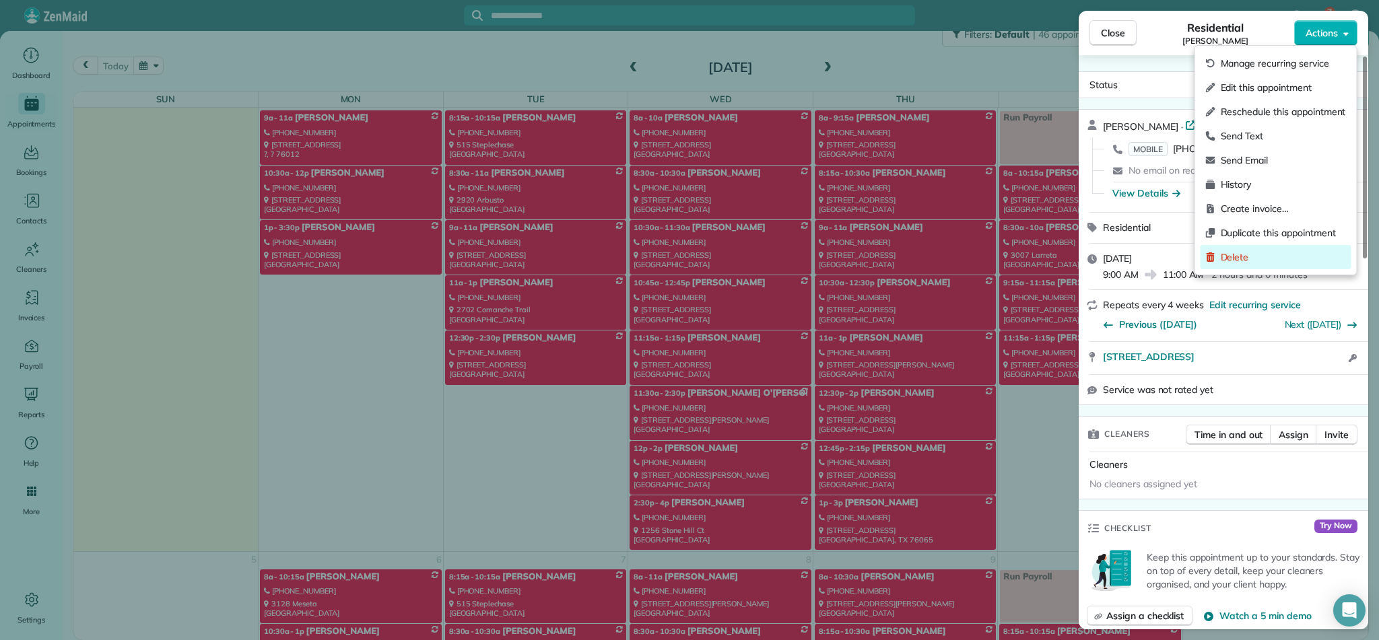
click at [1232, 257] on span "Delete" at bounding box center [1283, 256] width 125 height 13
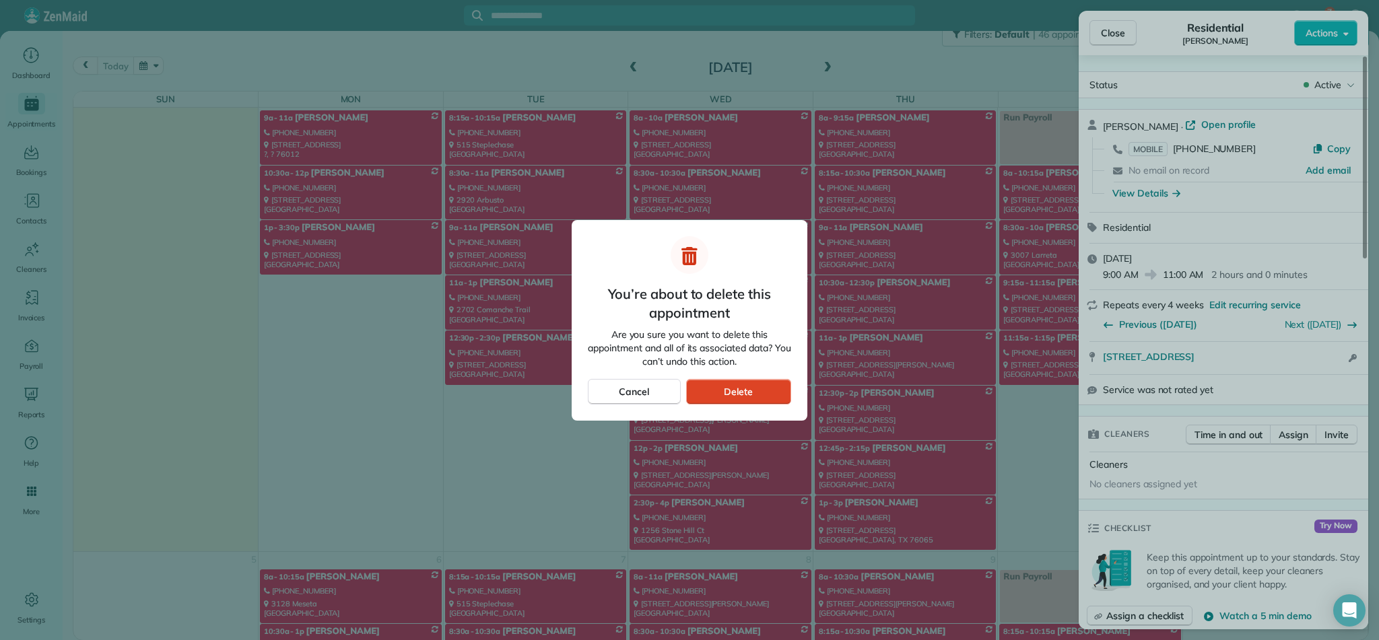
click at [749, 394] on span "Delete" at bounding box center [738, 391] width 29 height 13
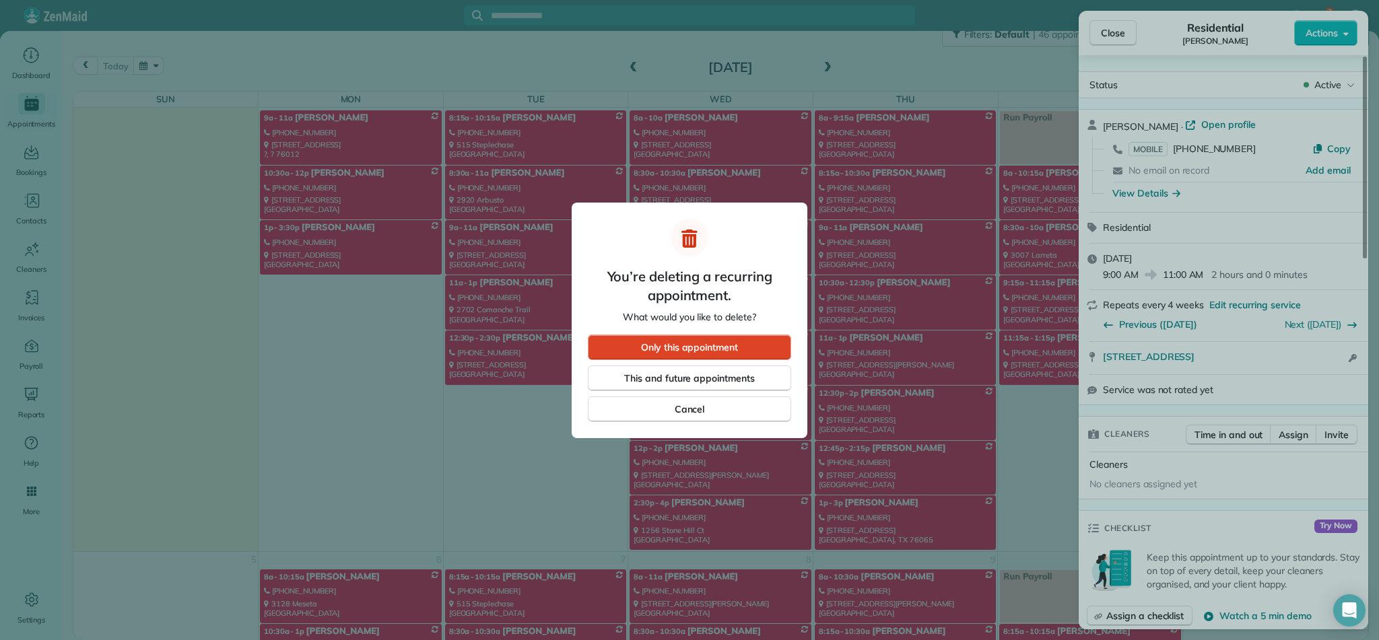
click at [719, 344] on span "Only this appointment" at bounding box center [689, 347] width 97 height 13
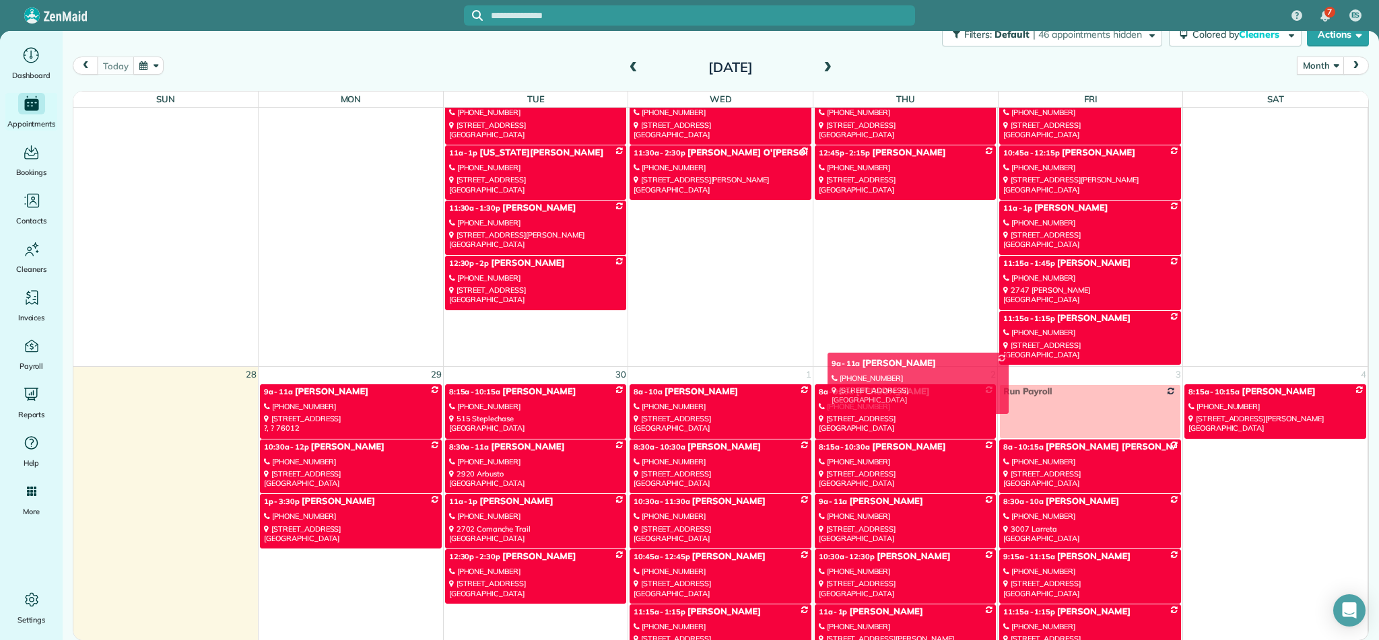
scroll to position [1809, 0]
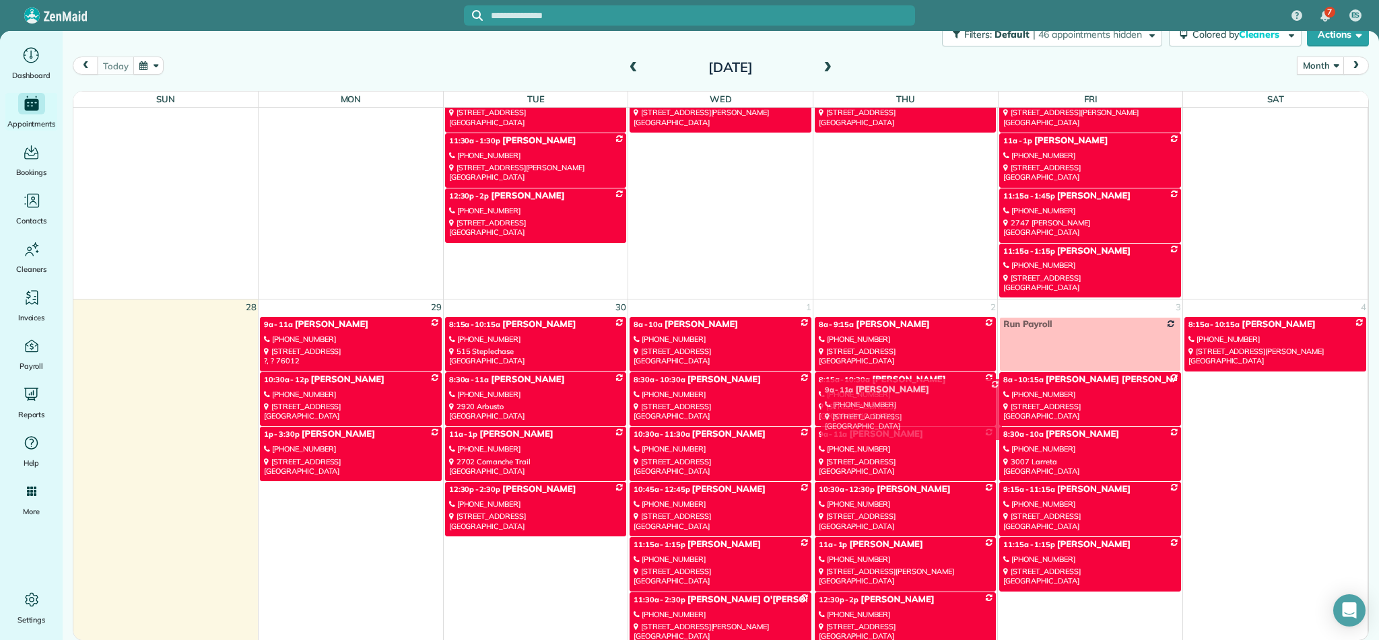
drag, startPoint x: 885, startPoint y: 233, endPoint x: 892, endPoint y: 479, distance: 245.8
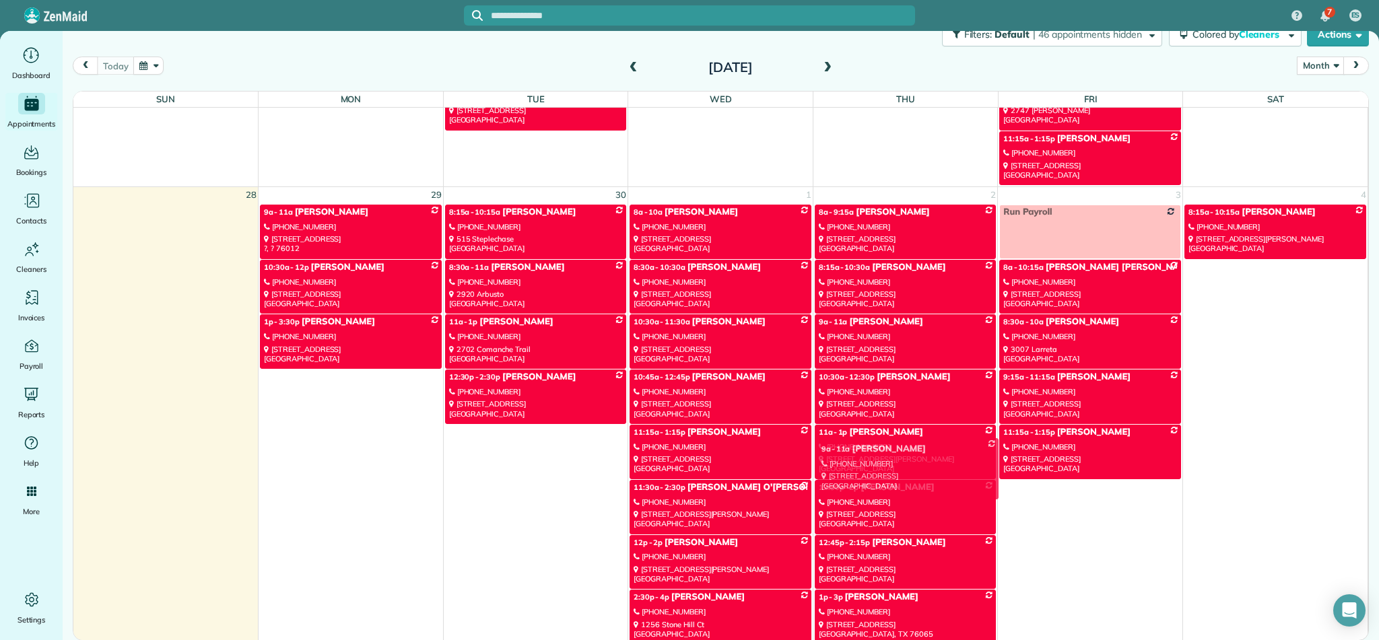
scroll to position [1989, 0]
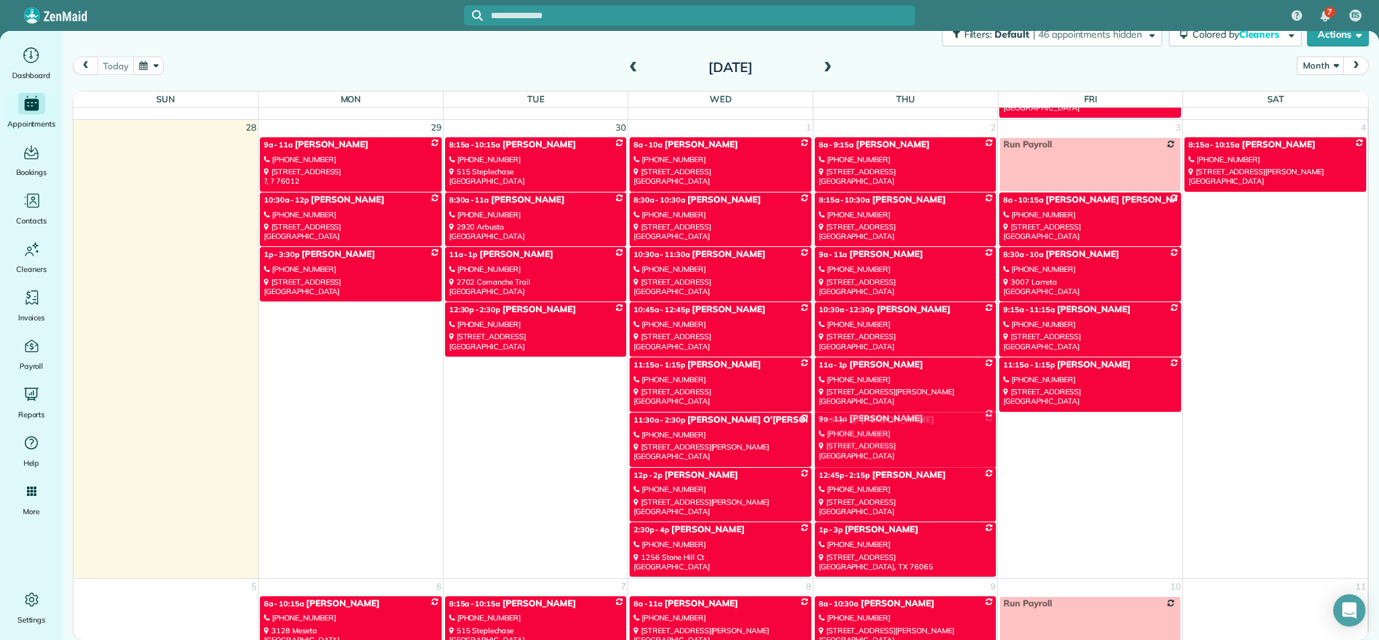
drag, startPoint x: 881, startPoint y: 407, endPoint x: 881, endPoint y: 426, distance: 18.9
click at [881, 426] on div "Sun Mon Tue Wed Thu Fri Sat 31 1 2 3 4 5 6 8:15a - 10:15a [PERSON_NAME] [PHONE_…" at bounding box center [720, 377] width 1295 height 570
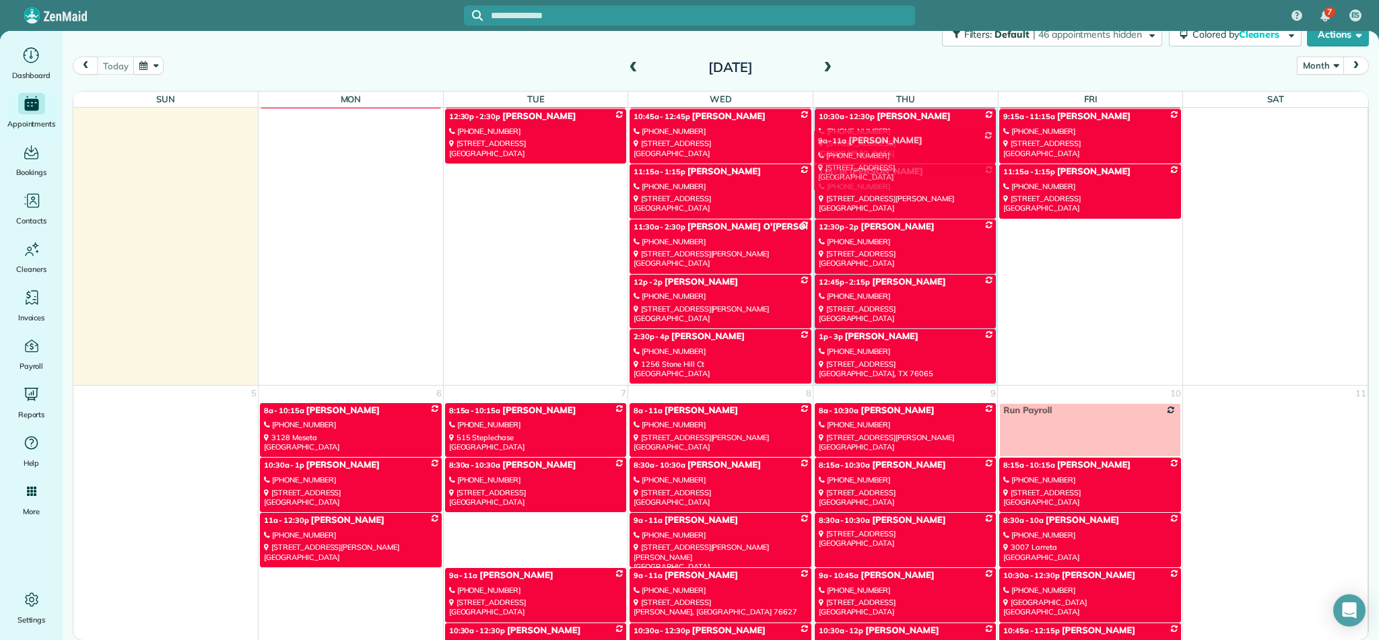
scroll to position [2115, 0]
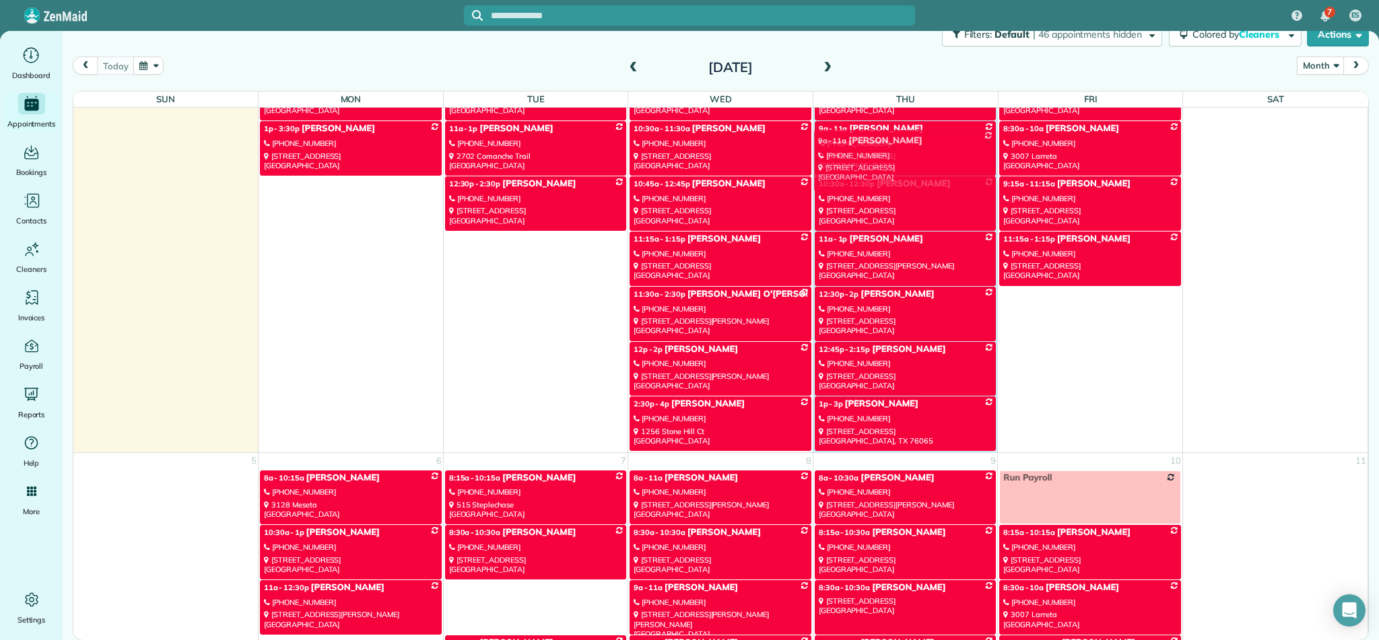
drag, startPoint x: 557, startPoint y: 400, endPoint x: 926, endPoint y: 152, distance: 444.8
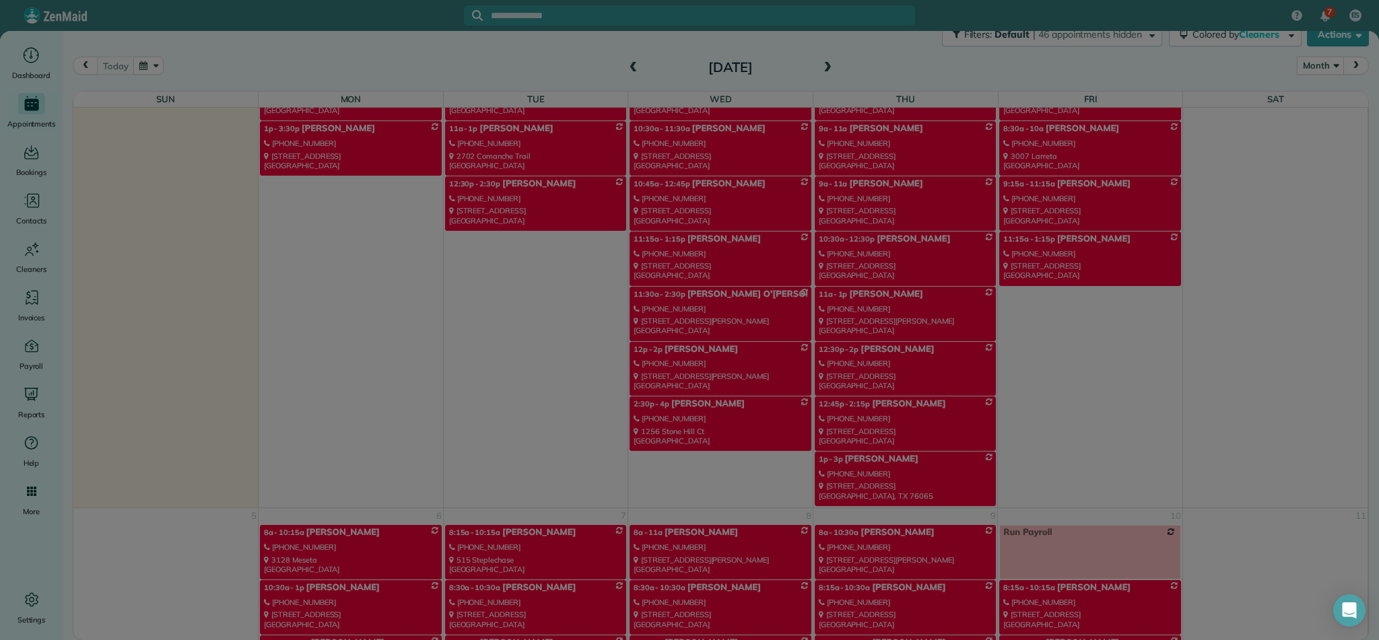
scroll to position [2233, 0]
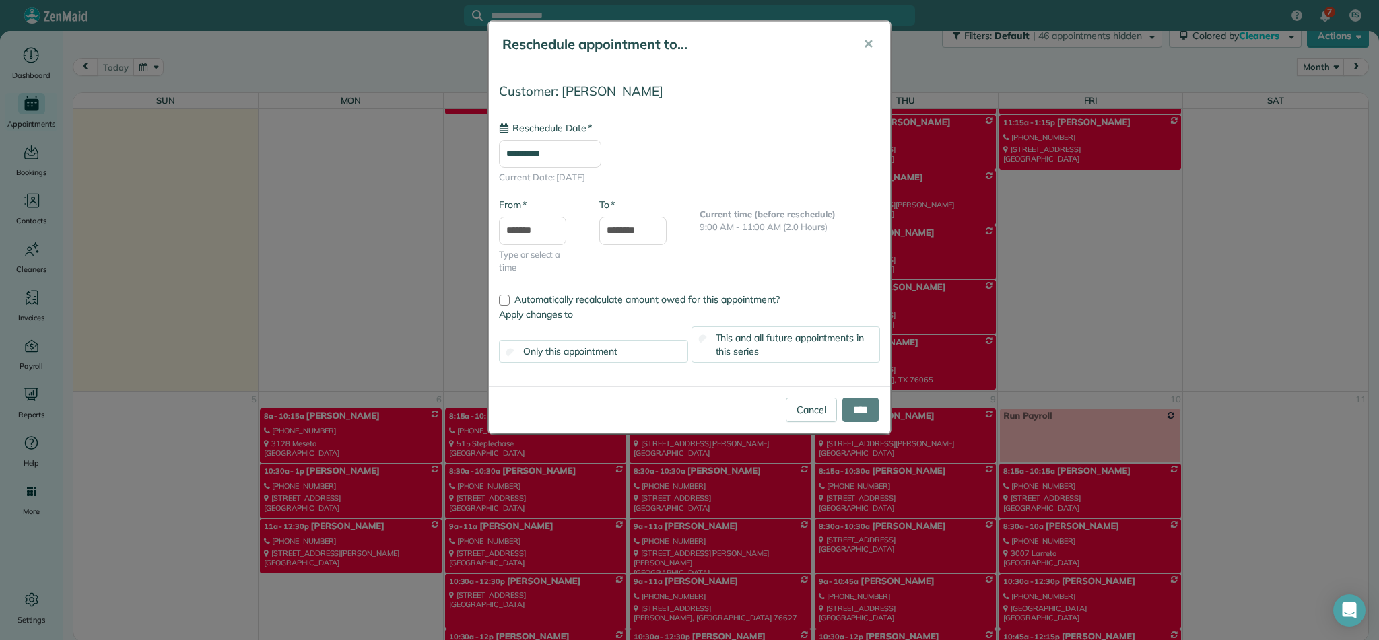
type input "**********"
click at [861, 407] on input "****" at bounding box center [860, 410] width 36 height 24
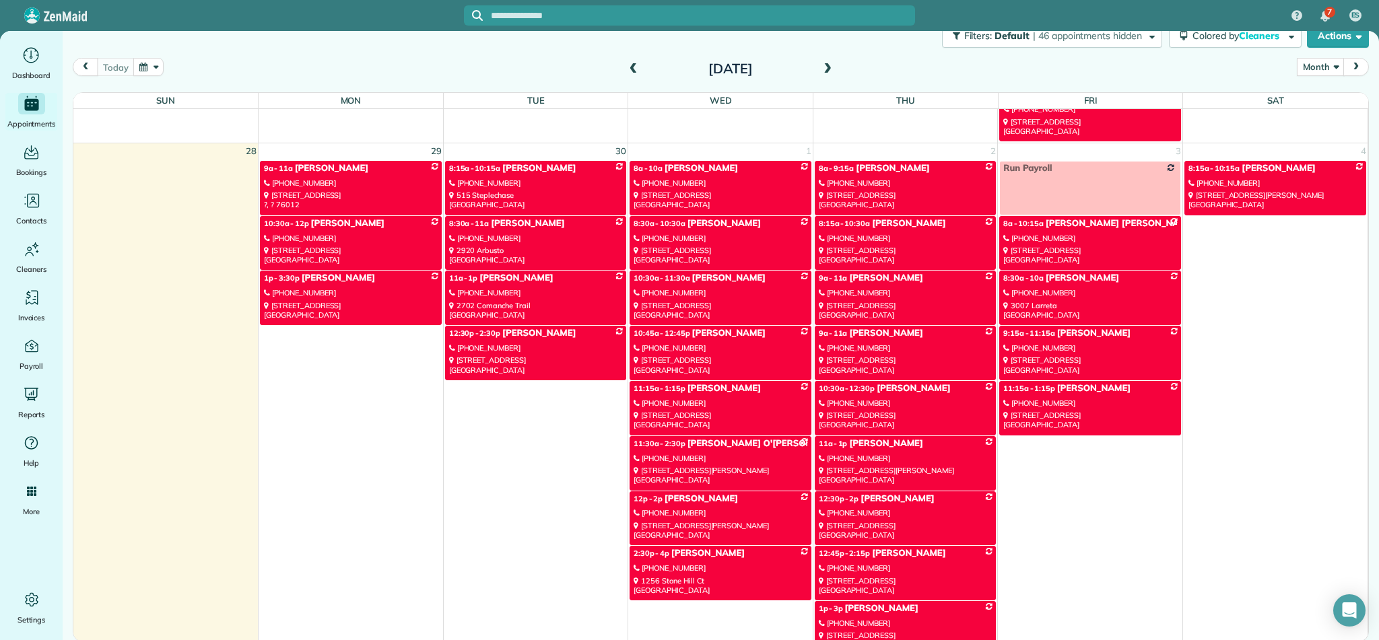
scroll to position [1968, 0]
click at [32, 51] on icon "Main" at bounding box center [31, 55] width 21 height 20
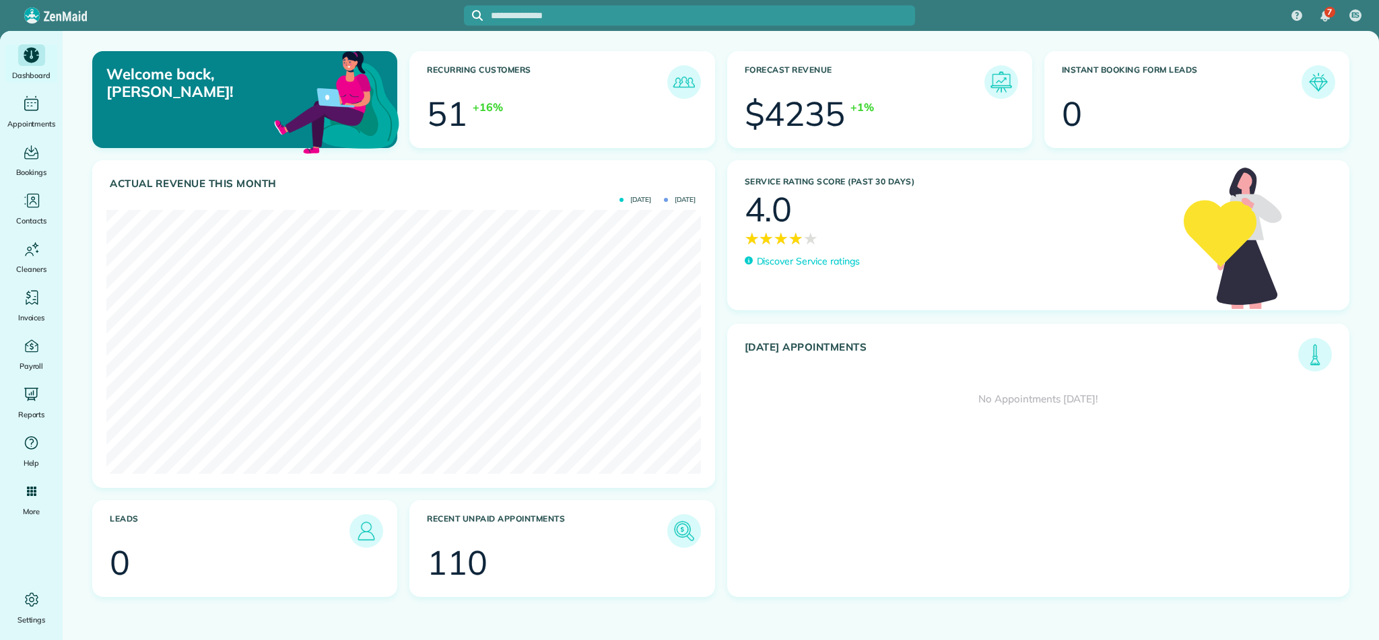
scroll to position [264, 594]
click at [793, 262] on p "Discover Service ratings" at bounding box center [808, 262] width 103 height 14
